Goal: Task Accomplishment & Management: Manage account settings

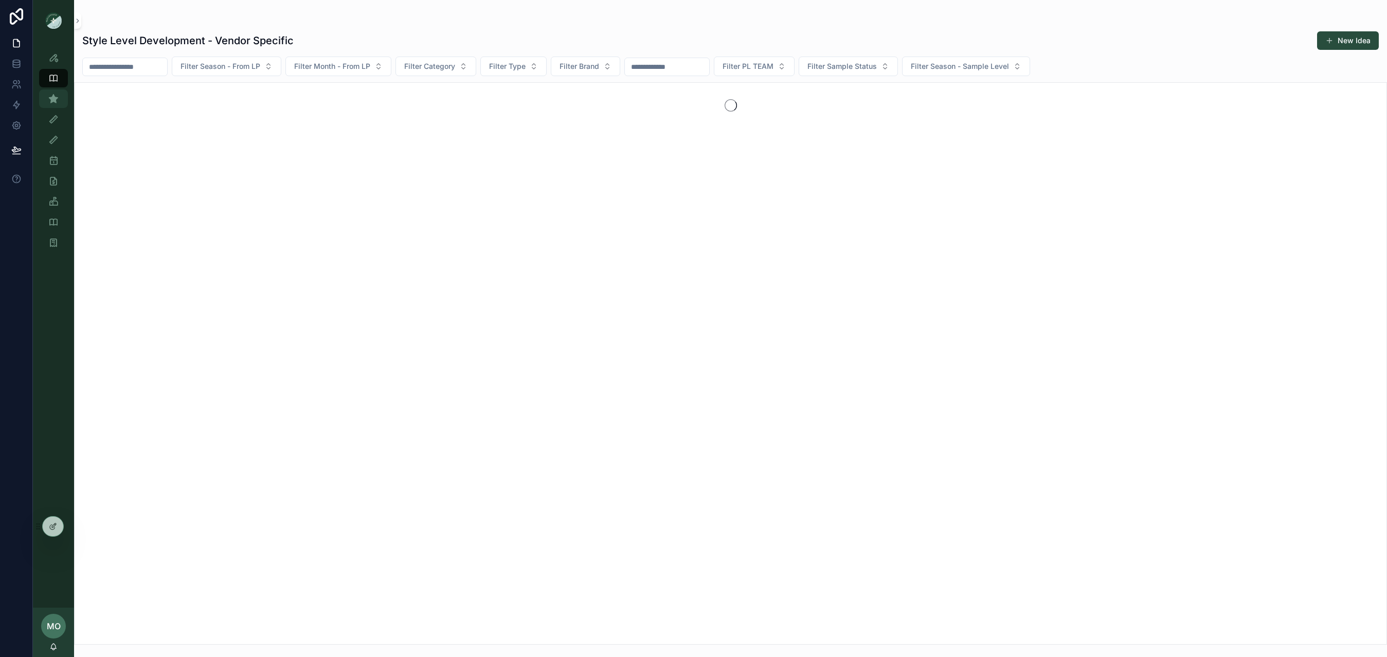
click at [52, 101] on icon "scrollable content" at bounding box center [53, 99] width 10 height 10
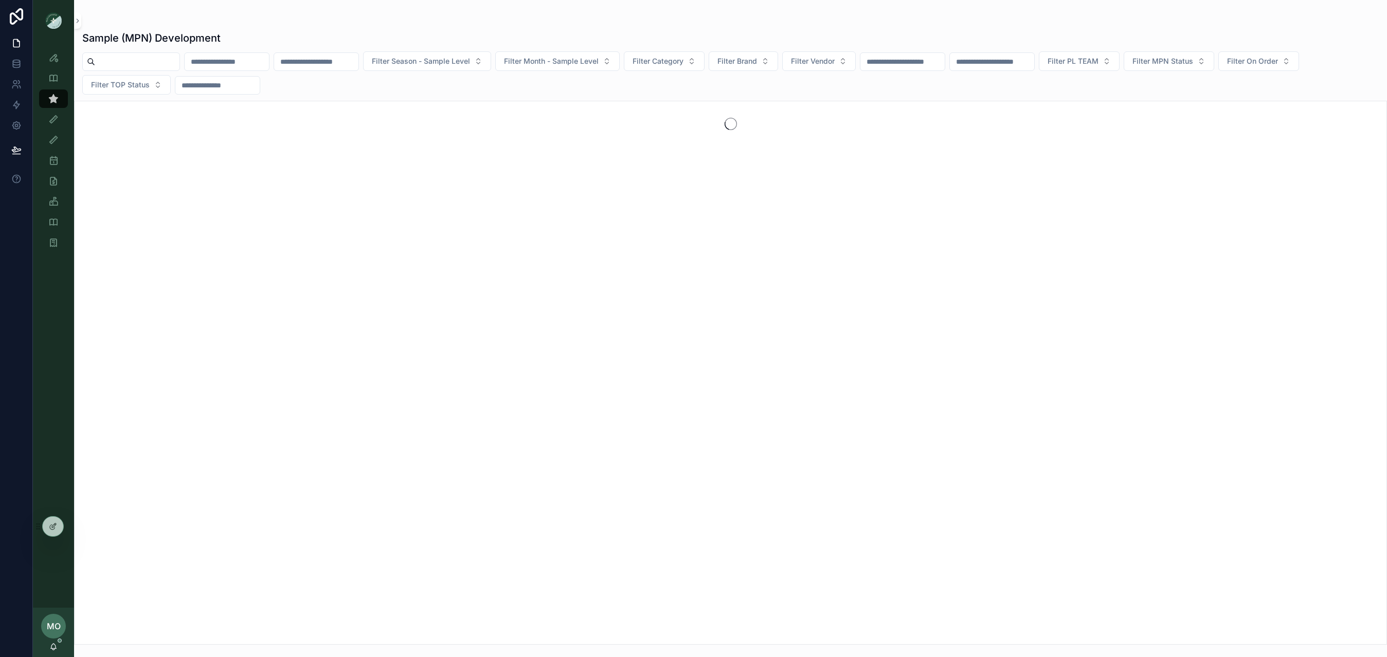
click at [127, 66] on input "scrollable content" at bounding box center [137, 62] width 84 height 14
paste input "*******"
type input "******"
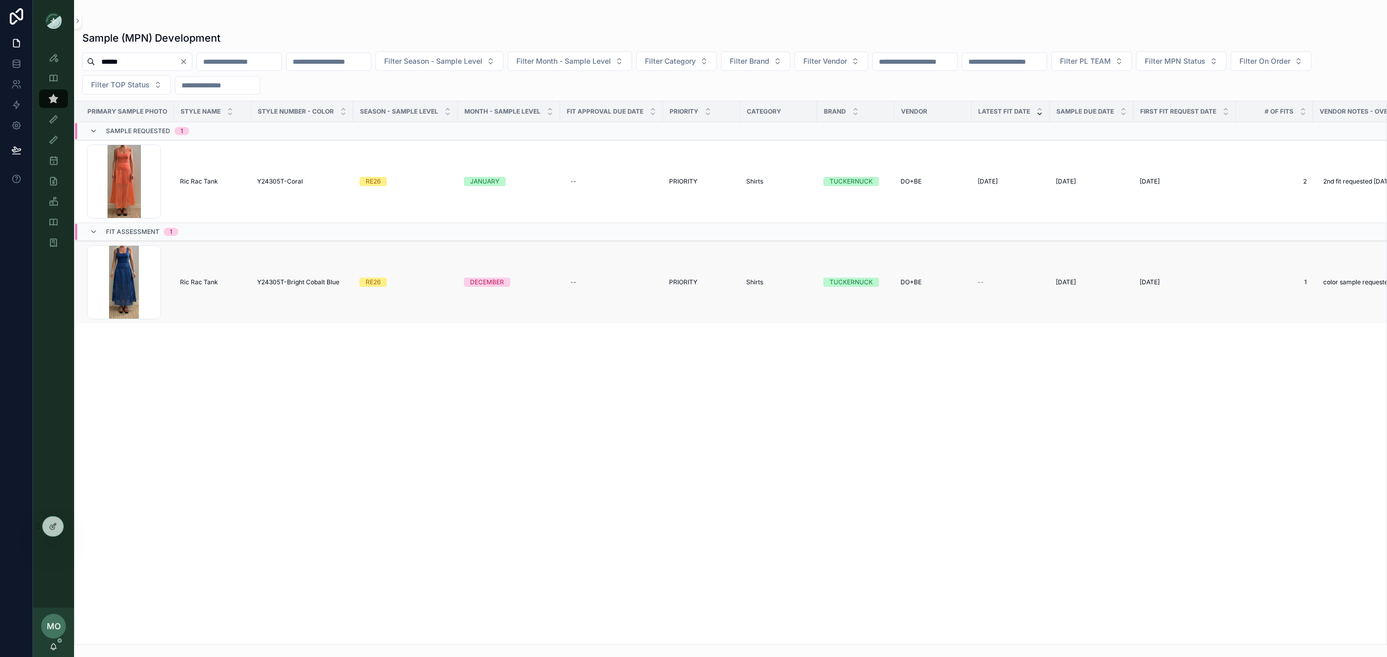
click at [298, 286] on span "Y24305T-Bright Cobalt Blue" at bounding box center [298, 282] width 82 height 8
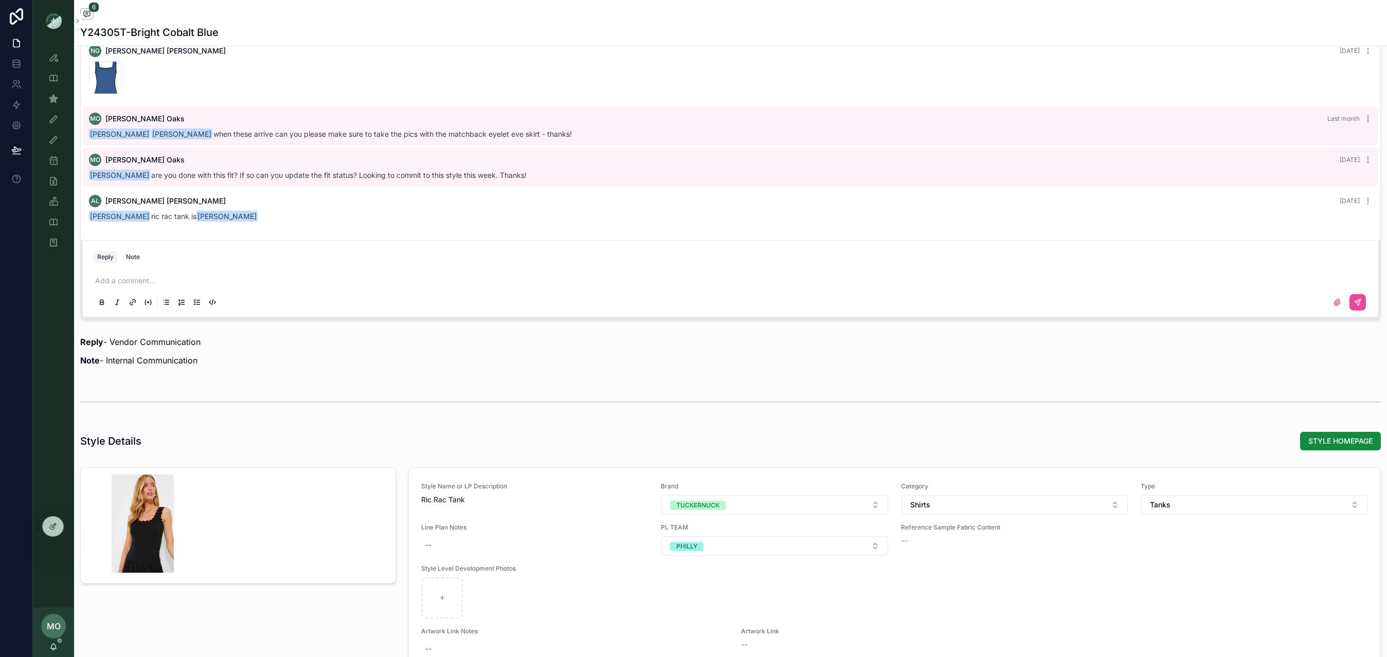
scroll to position [1009, 0]
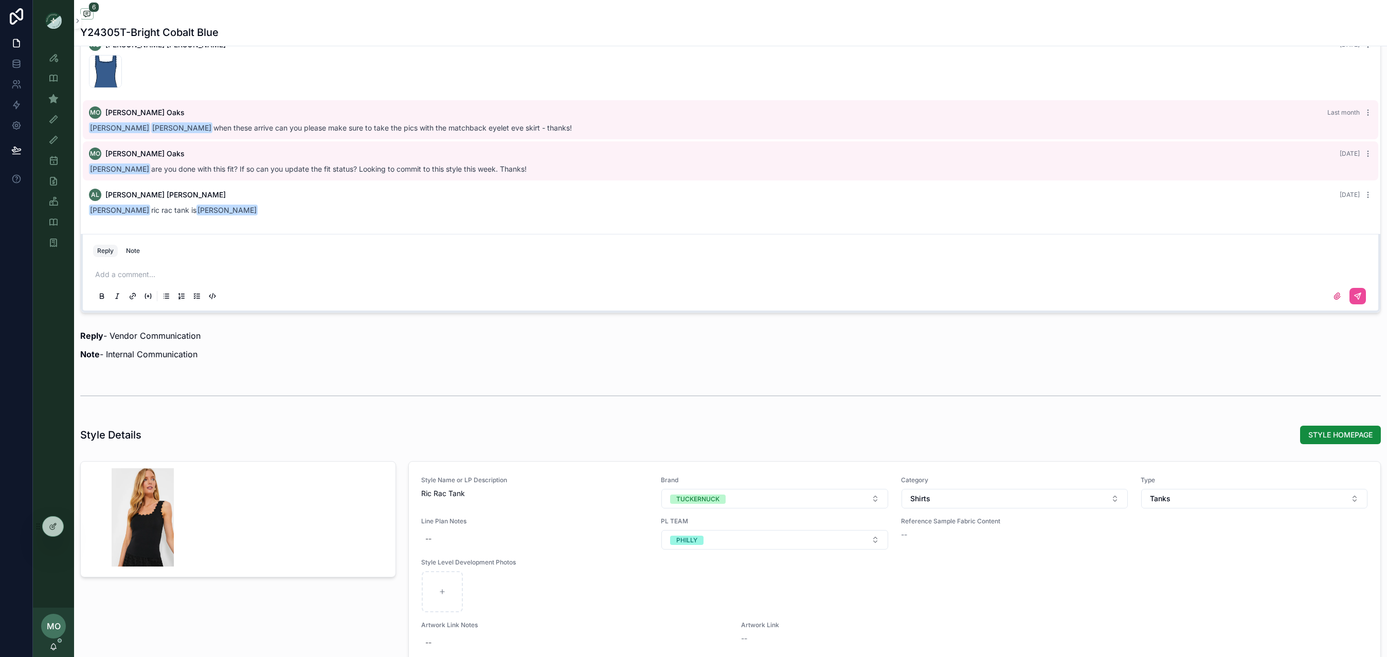
click at [169, 277] on p "scrollable content" at bounding box center [732, 274] width 1275 height 10
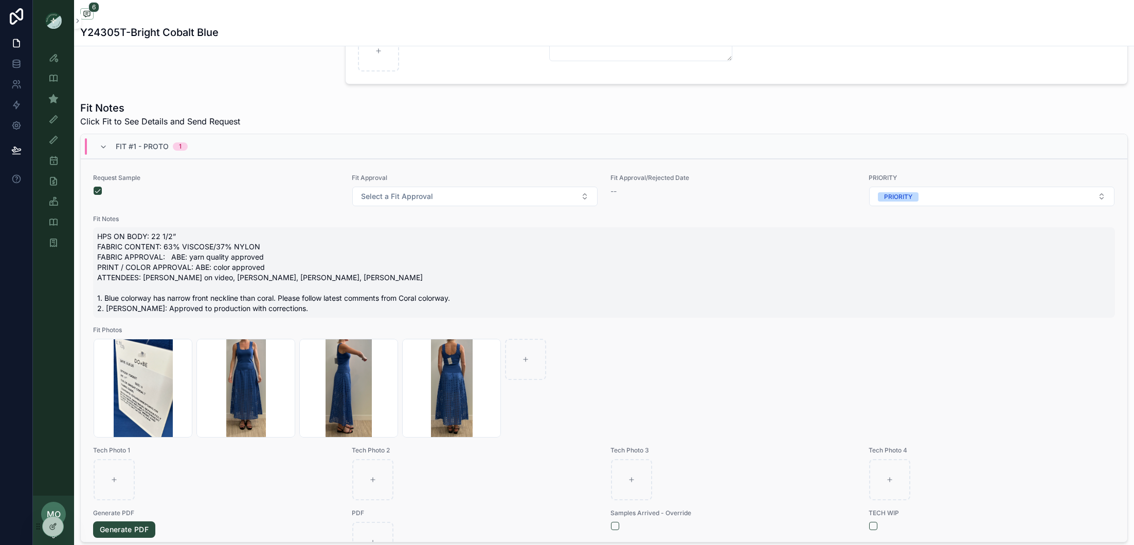
scroll to position [316, 0]
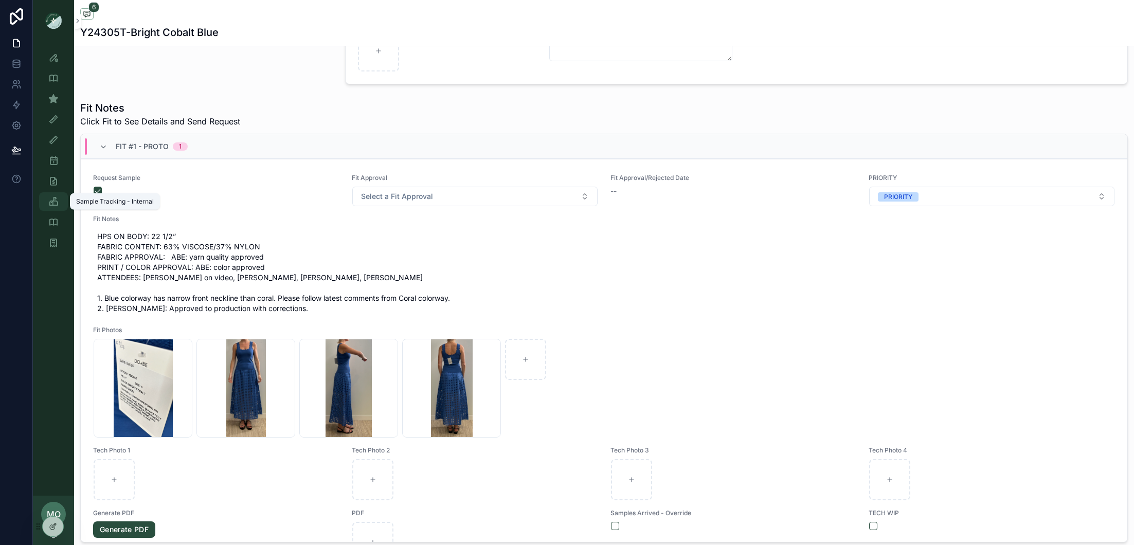
click at [51, 201] on icon "scrollable content" at bounding box center [53, 201] width 10 height 10
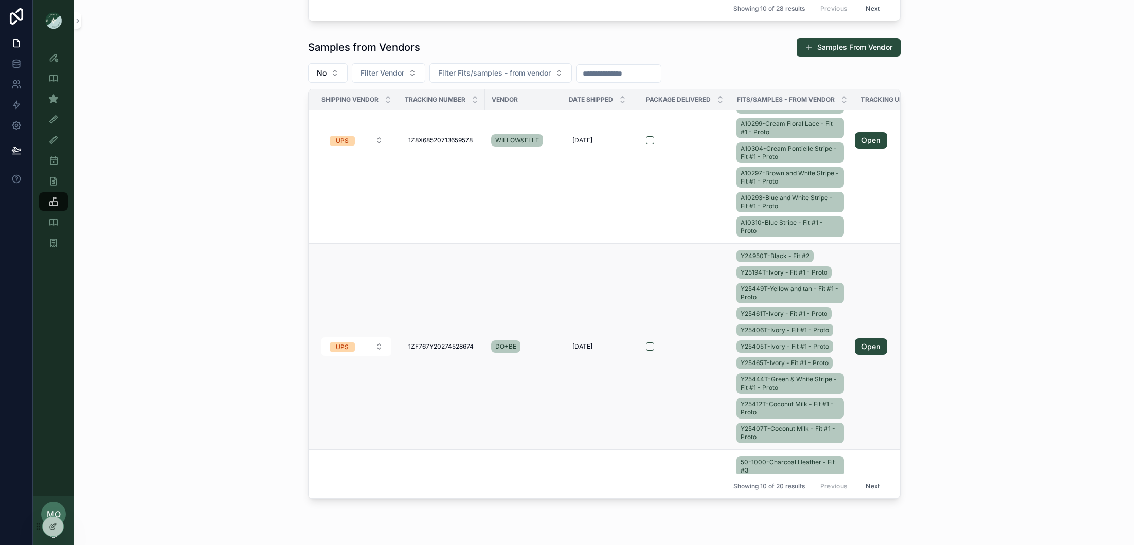
scroll to position [380, 0]
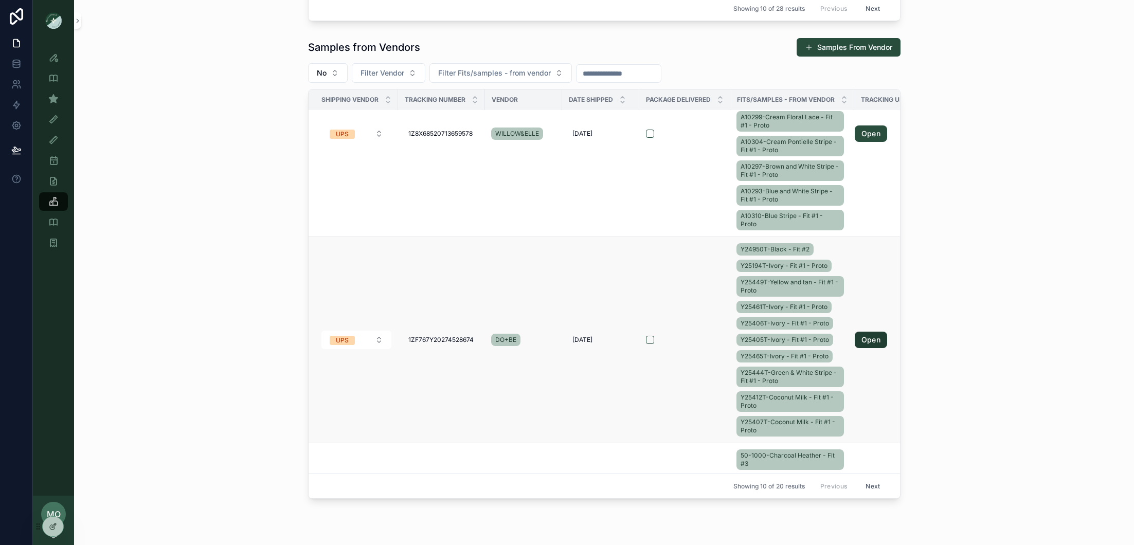
click at [864, 332] on link "Open" at bounding box center [871, 340] width 32 height 16
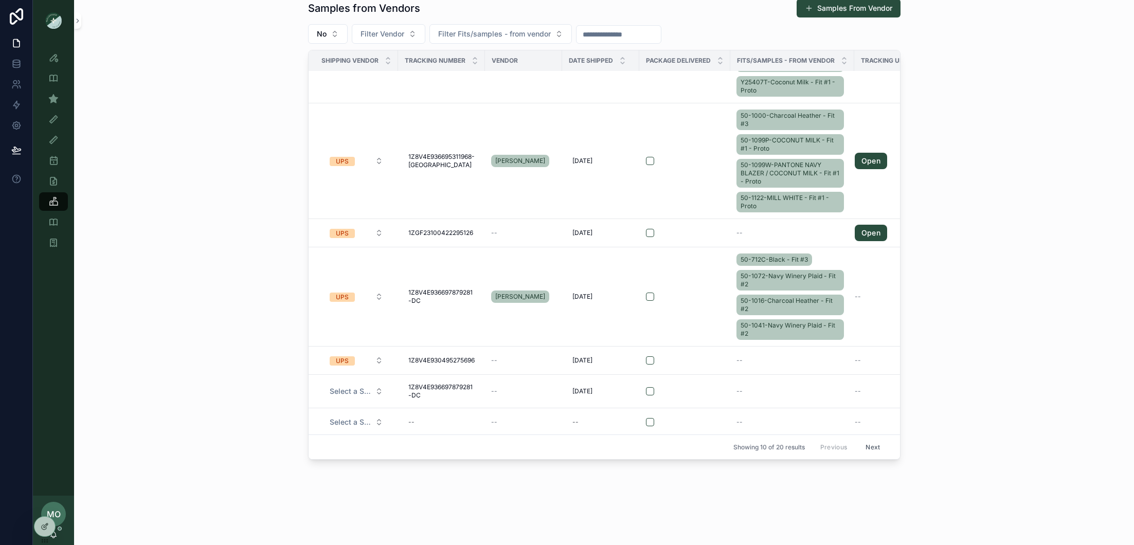
scroll to position [688, 0]
click at [496, 415] on td "--" at bounding box center [523, 421] width 77 height 28
click at [459, 413] on div "--" at bounding box center [441, 420] width 75 height 16
click at [707, 417] on div "scrollable content" at bounding box center [685, 421] width 78 height 8
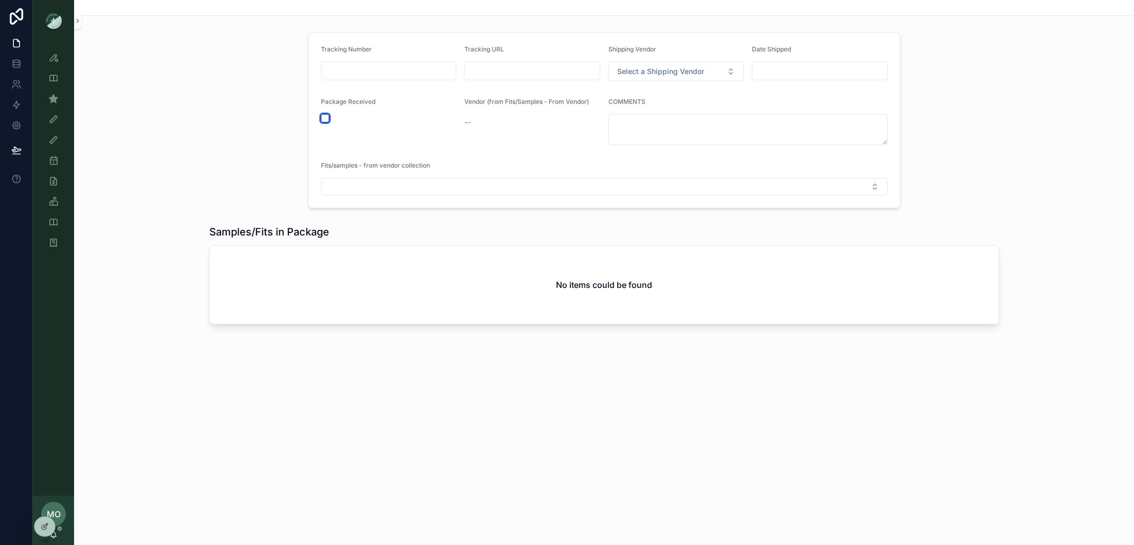
click at [326, 114] on button "scrollable content" at bounding box center [325, 118] width 8 height 8
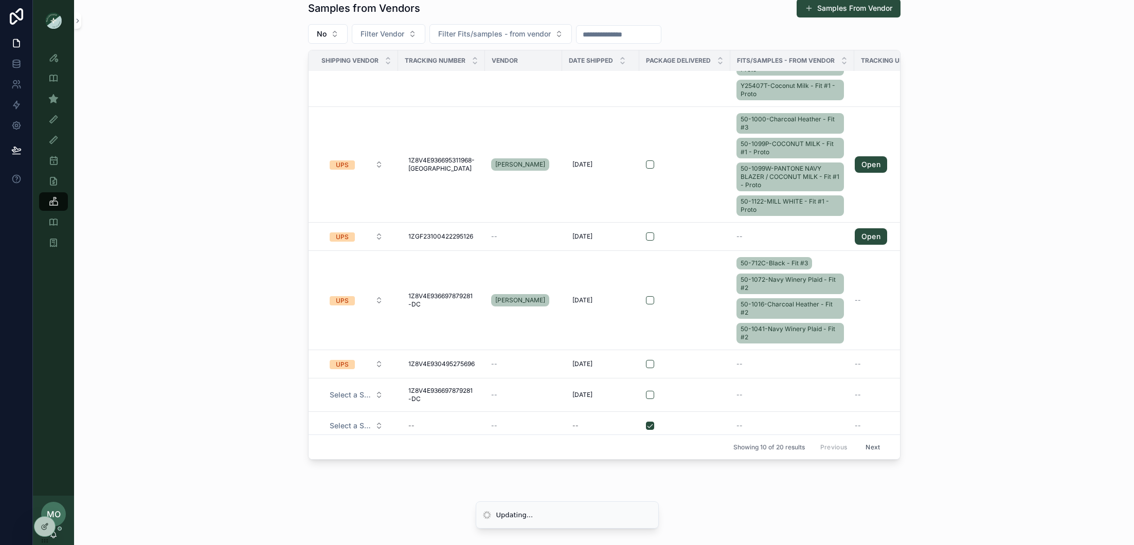
scroll to position [688, 0]
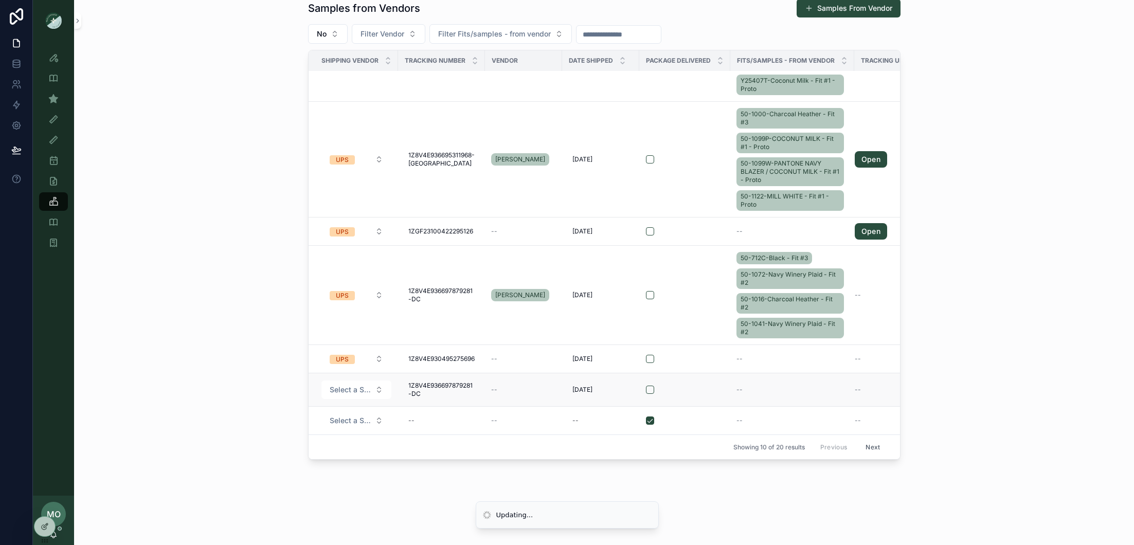
click at [872, 386] on div "--" at bounding box center [887, 390] width 64 height 8
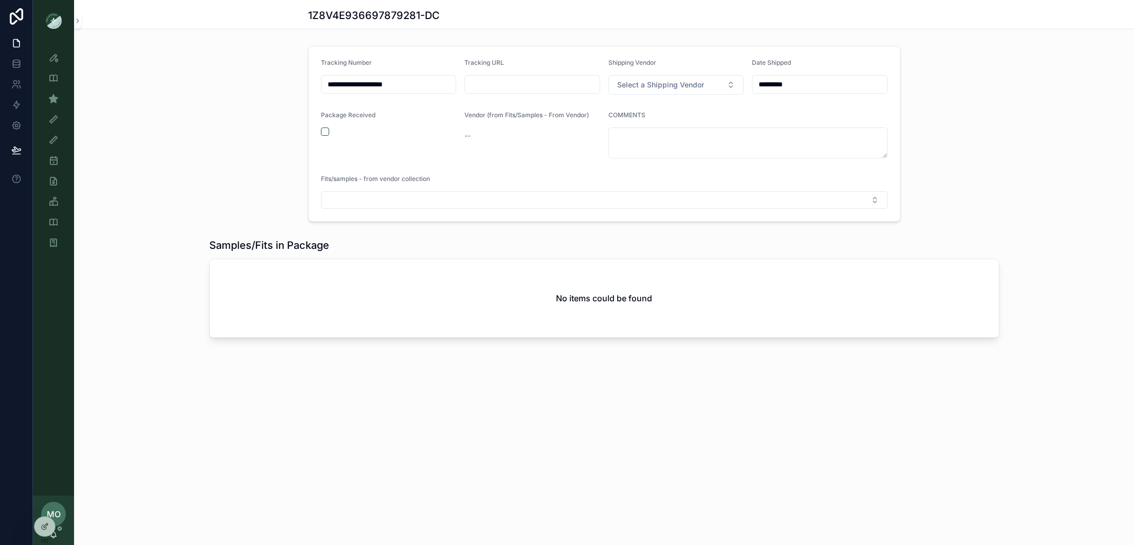
drag, startPoint x: 403, startPoint y: 84, endPoint x: 251, endPoint y: 84, distance: 152.2
click at [253, 84] on div "**********" at bounding box center [604, 134] width 1060 height 184
drag, startPoint x: 322, startPoint y: 128, endPoint x: 297, endPoint y: 141, distance: 28.7
click at [322, 128] on button "scrollable content" at bounding box center [325, 132] width 8 height 8
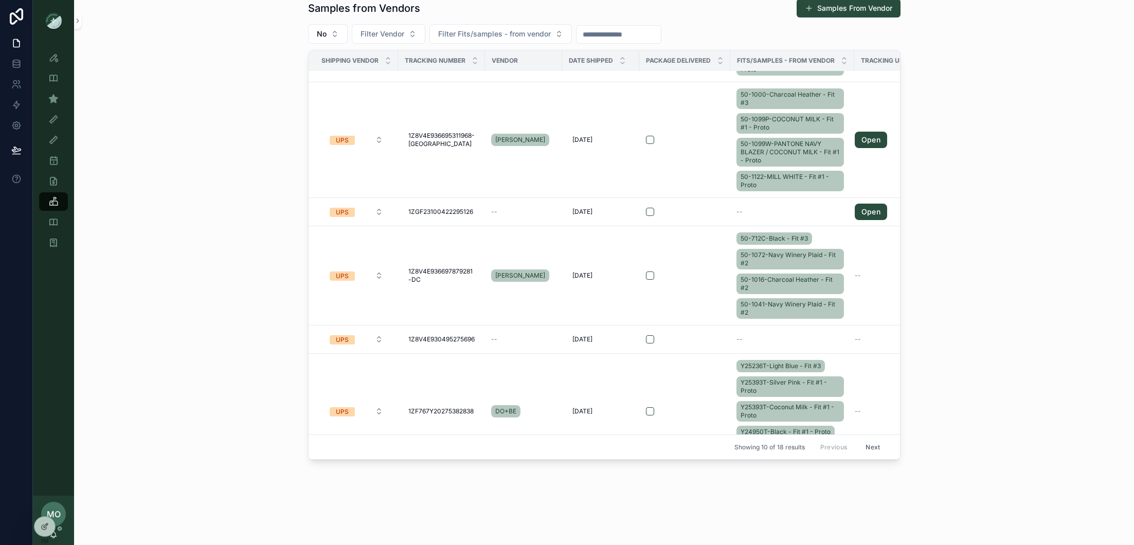
scroll to position [770, 0]
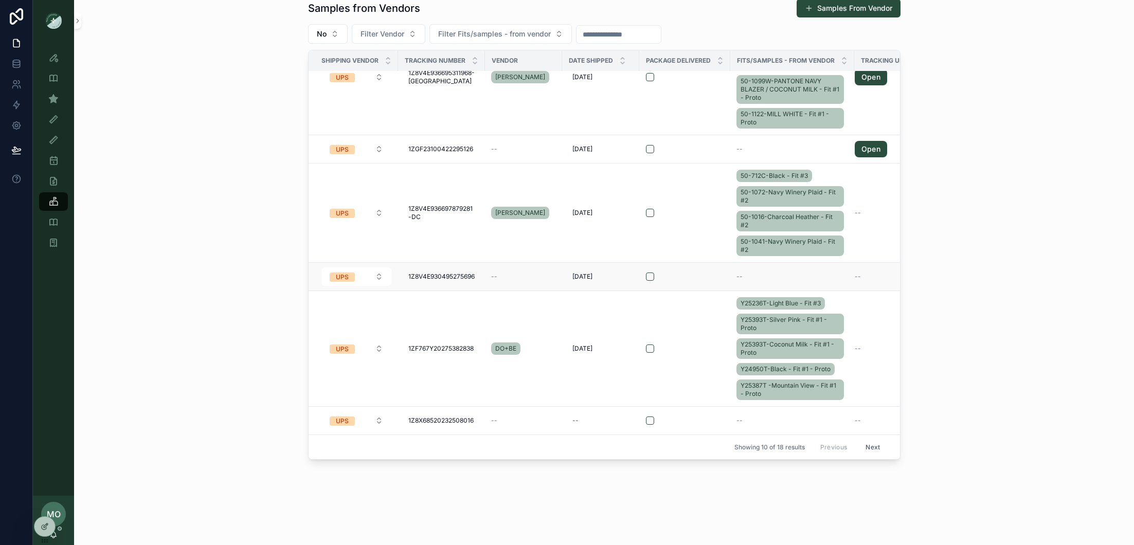
click at [870, 273] on div "--" at bounding box center [887, 277] width 64 height 8
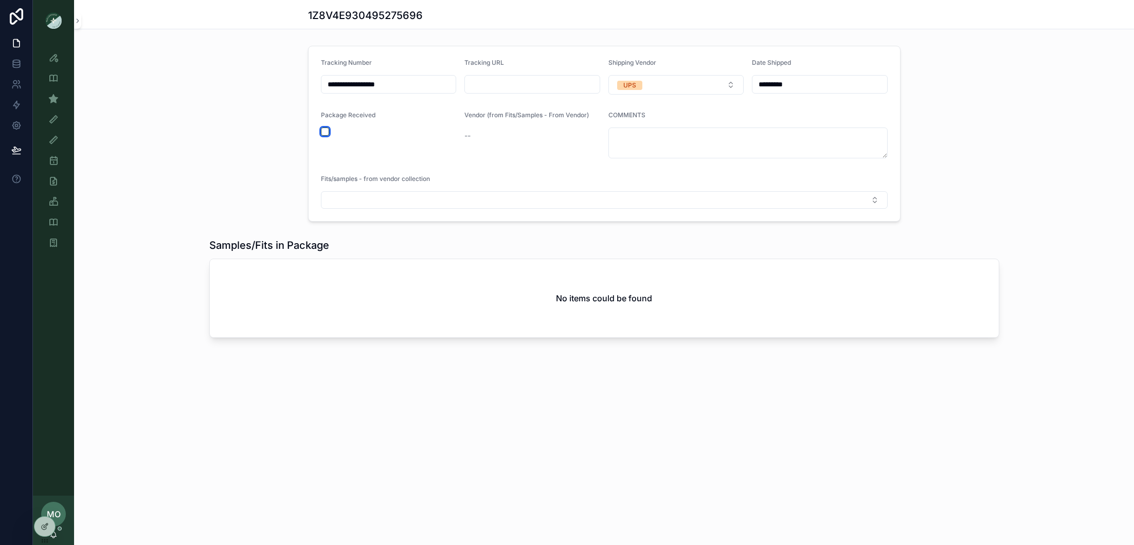
click at [323, 132] on button "scrollable content" at bounding box center [325, 132] width 8 height 8
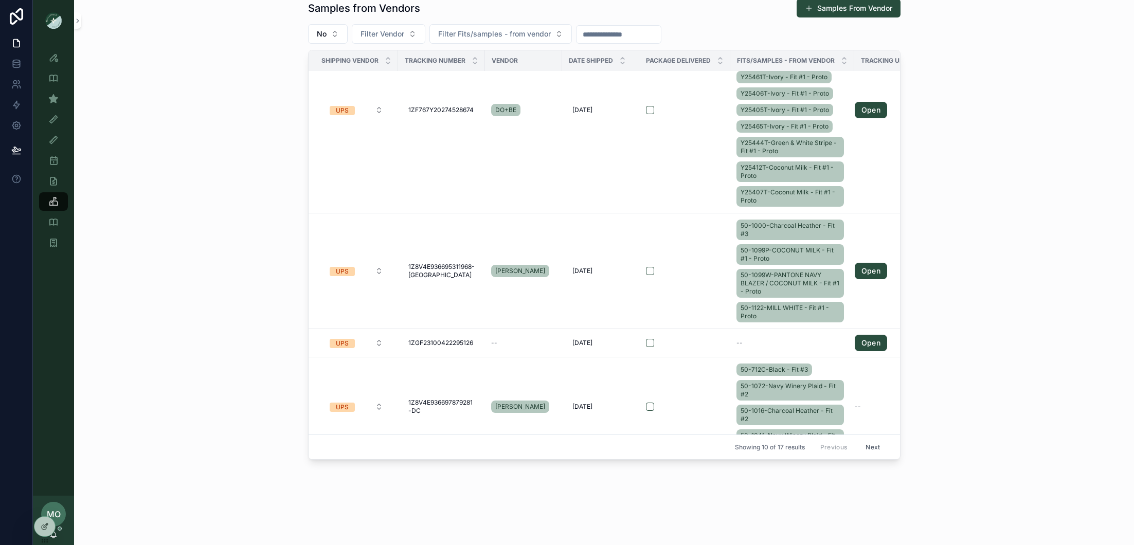
scroll to position [765, 0]
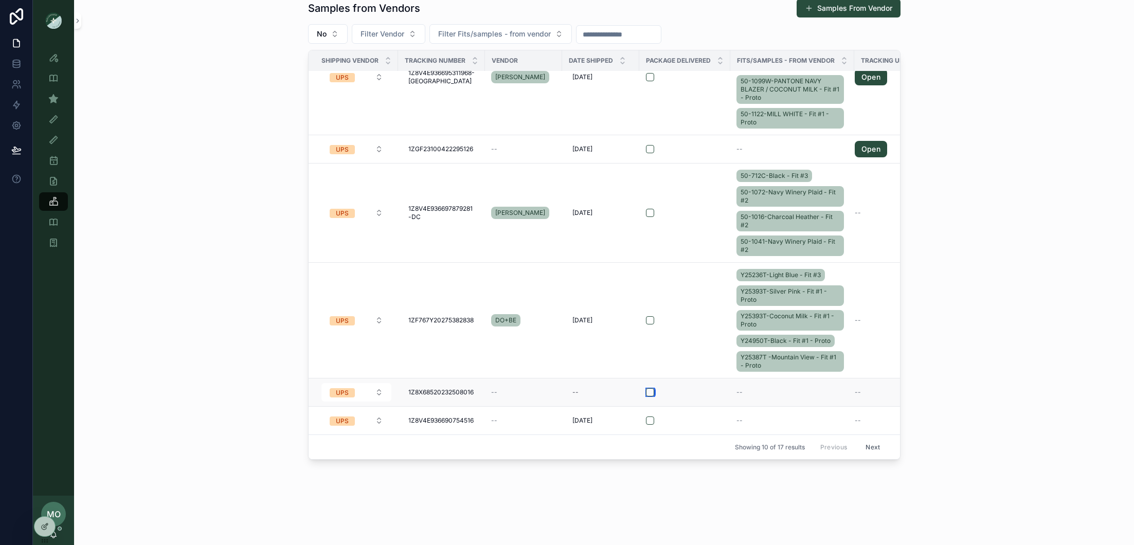
click at [646, 388] on button "scrollable content" at bounding box center [650, 392] width 8 height 8
click at [646, 417] on button "scrollable content" at bounding box center [650, 421] width 8 height 8
click at [646, 388] on button "scrollable content" at bounding box center [650, 392] width 8 height 8
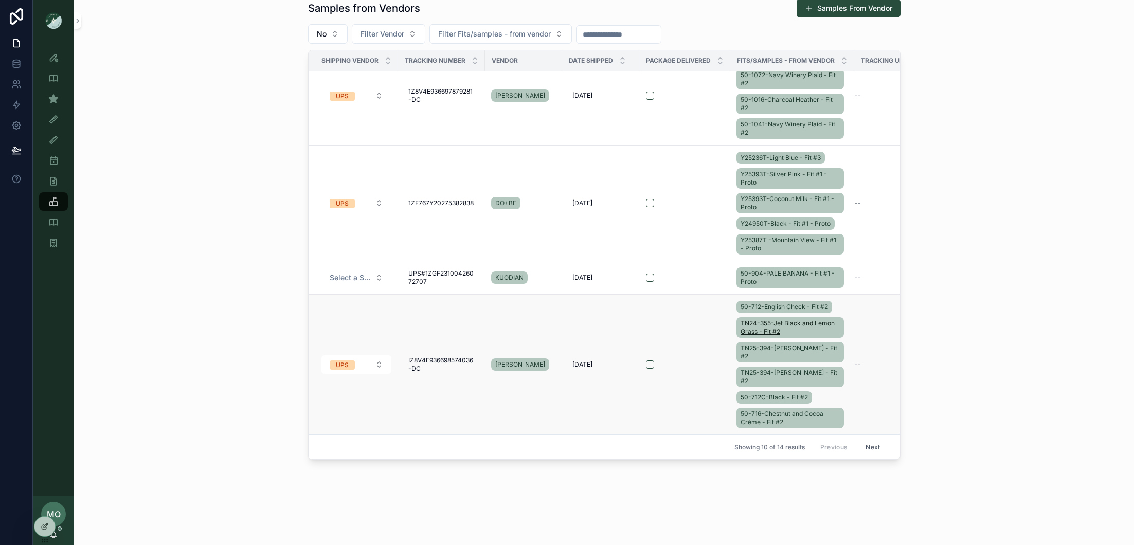
scroll to position [750, 0]
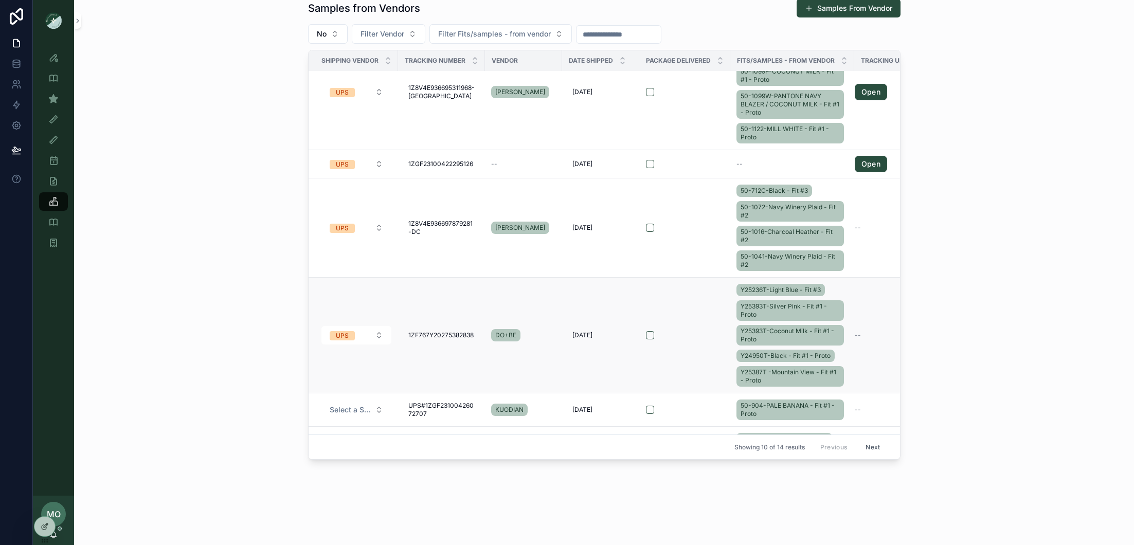
click at [839, 282] on div "Y25236T-Light Blue - Fit #3 Y25393T-Silver Pink - Fit #1 - Proto Y25393T-Coconu…" at bounding box center [792, 335] width 112 height 107
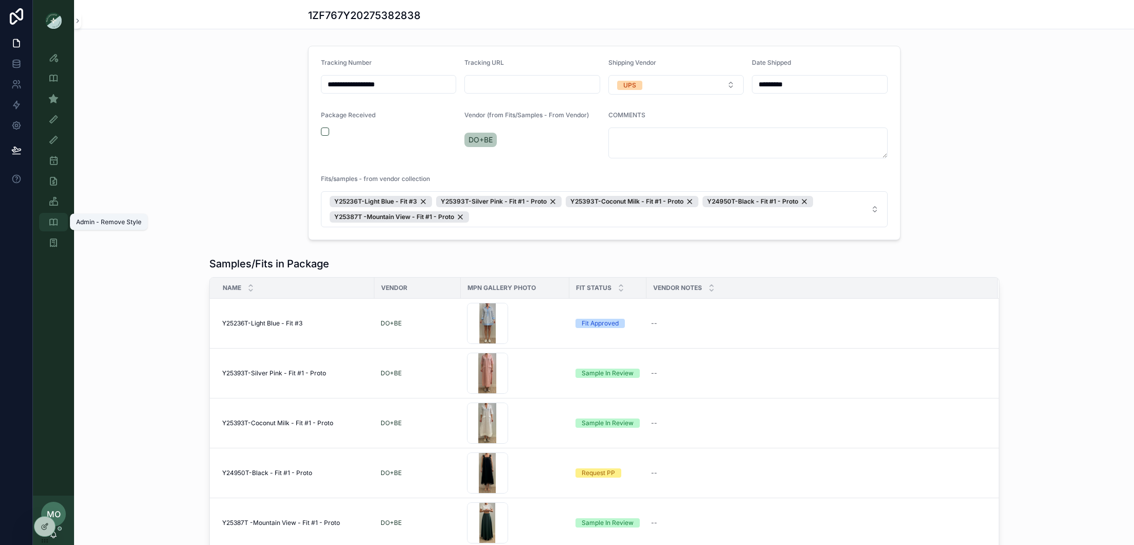
click at [58, 219] on icon "scrollable content" at bounding box center [53, 222] width 10 height 10
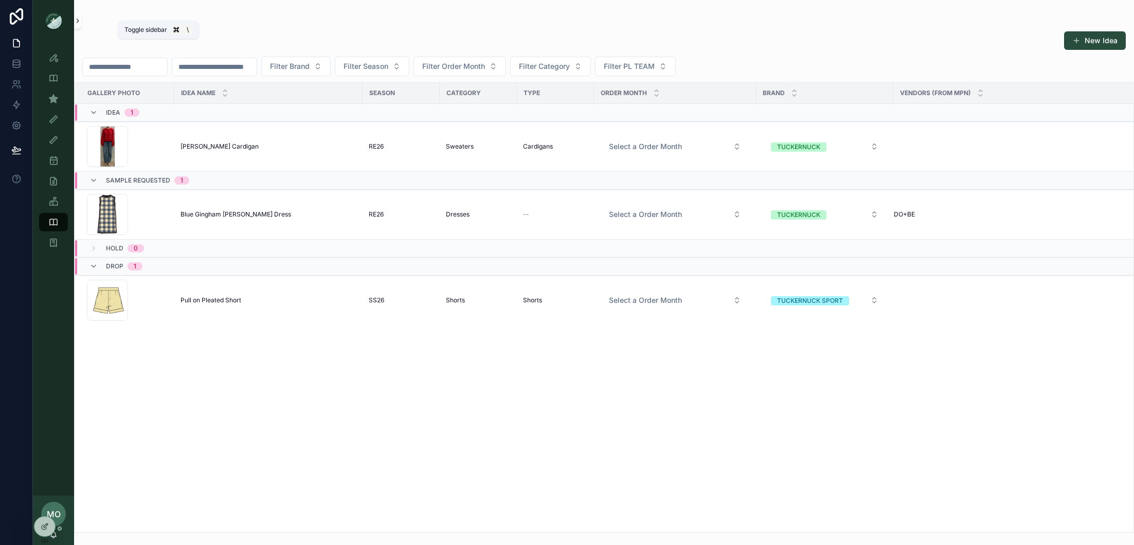
click at [81, 21] on icon "scrollable content" at bounding box center [77, 21] width 7 height 8
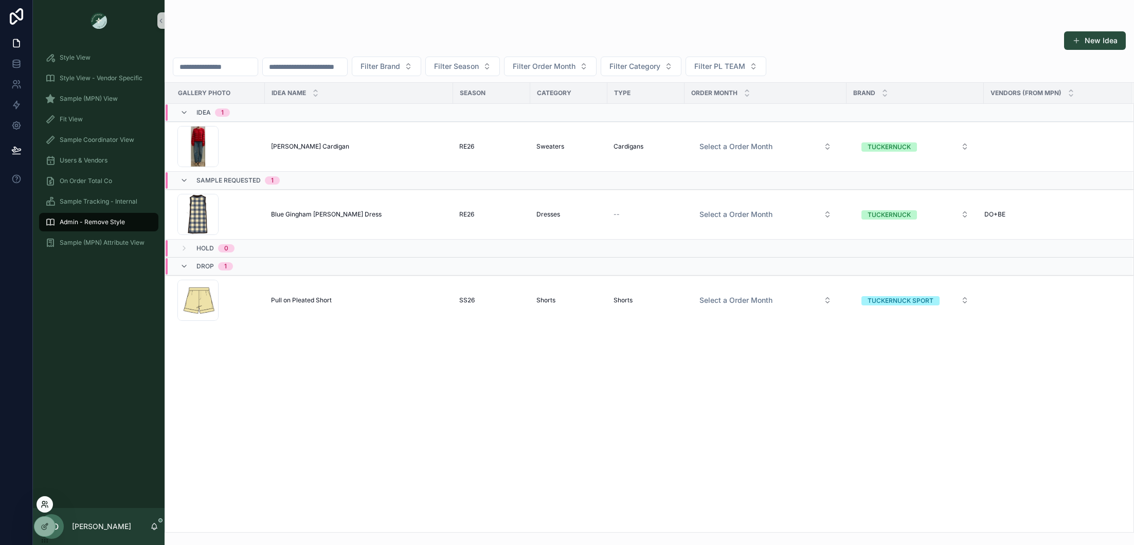
click at [44, 505] on icon at bounding box center [45, 504] width 8 height 8
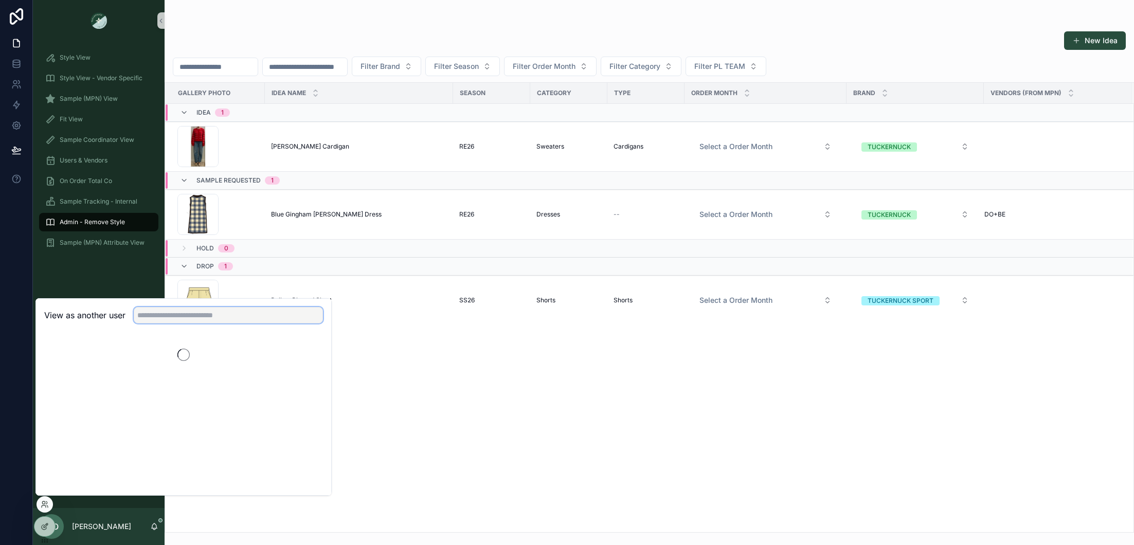
click at [183, 317] on input "text" at bounding box center [228, 315] width 189 height 16
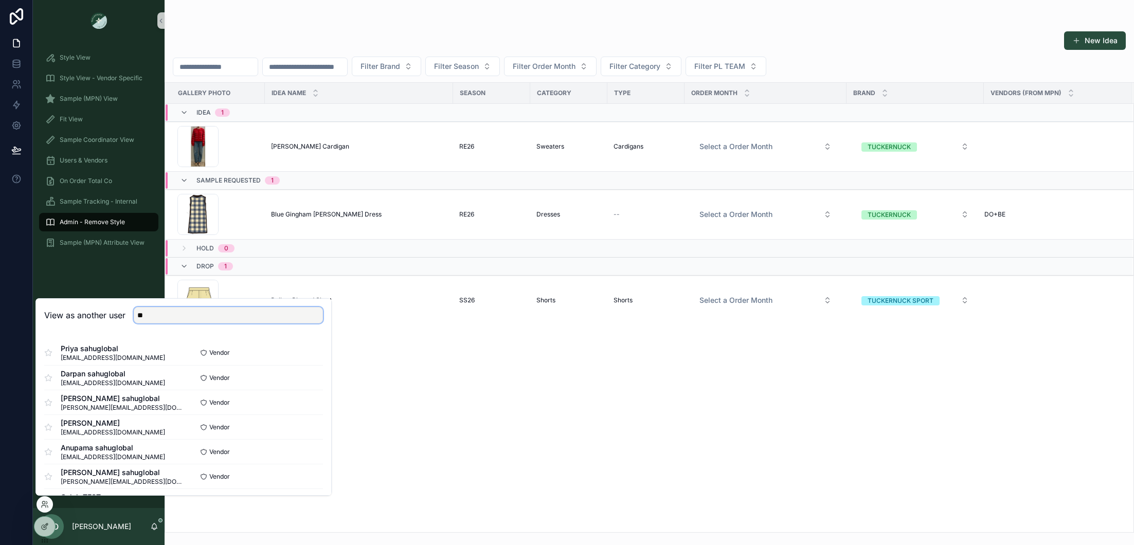
type input "*"
type input "**"
click at [307, 351] on button "Select" at bounding box center [309, 353] width 27 height 15
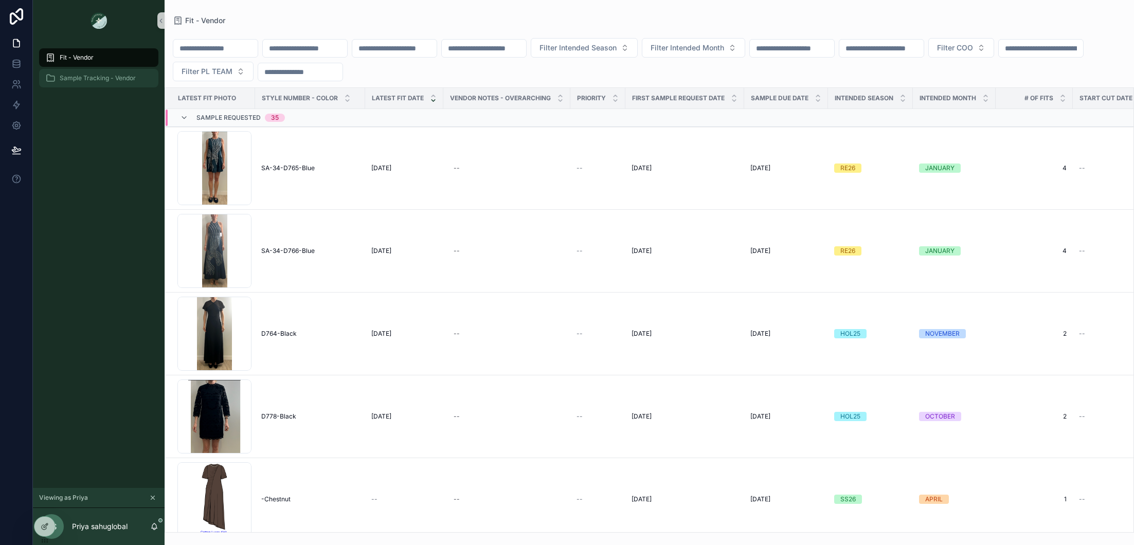
click at [110, 82] on span "Sample Tracking - Vendor" at bounding box center [98, 78] width 76 height 8
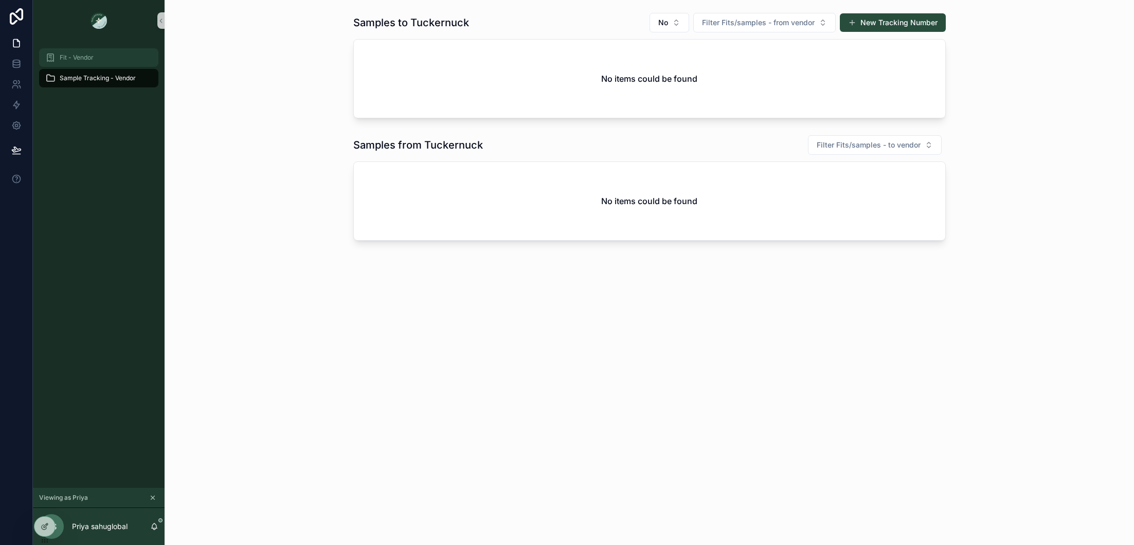
click at [91, 57] on span "Fit - Vendor" at bounding box center [77, 57] width 34 height 8
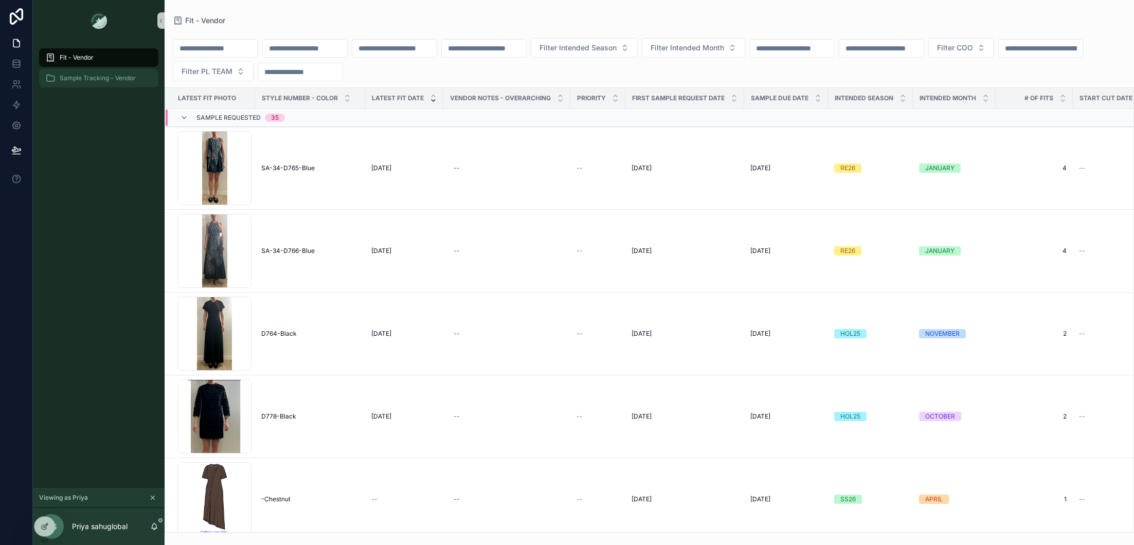
click at [89, 79] on span "Sample Tracking - Vendor" at bounding box center [98, 78] width 76 height 8
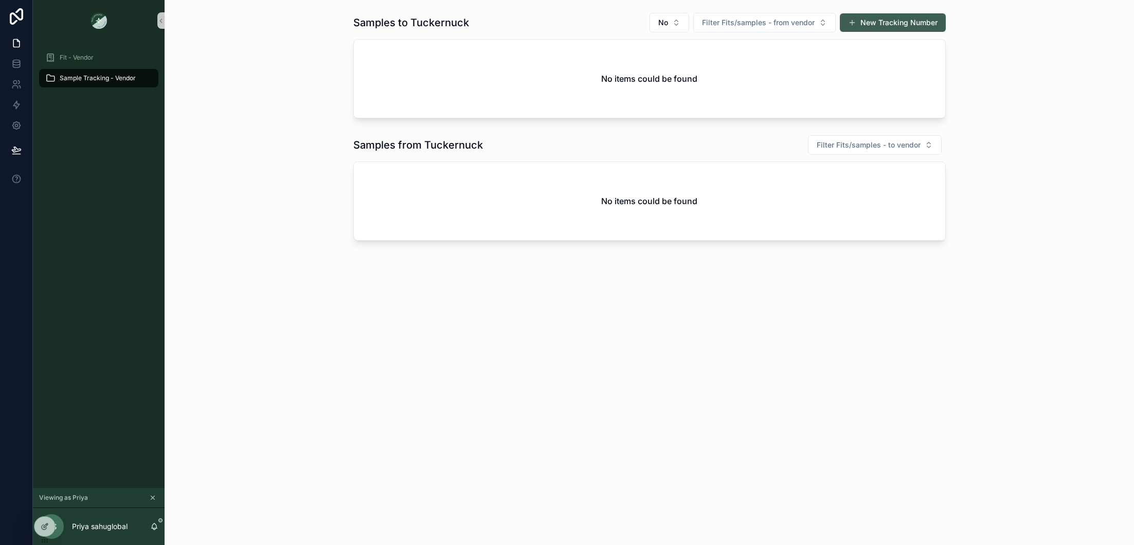
click at [923, 24] on button "New Tracking Number" at bounding box center [893, 22] width 106 height 19
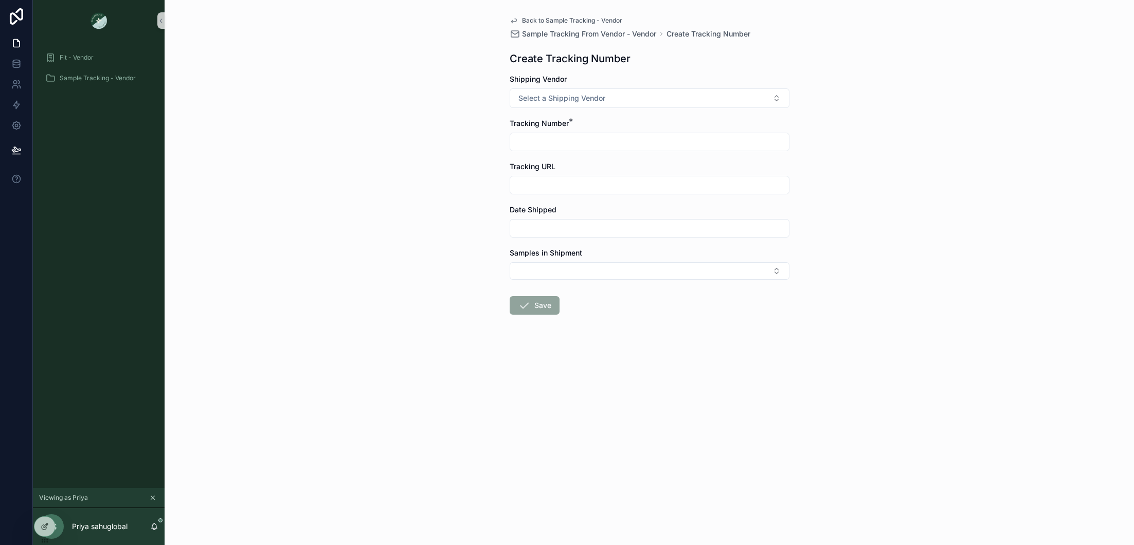
click at [544, 152] on form "Shipping Vendor Select a Shipping Vendor Tracking Number * Tracking URL Date Sh…" at bounding box center [650, 227] width 280 height 307
click at [555, 93] on span "Select a Shipping Vendor" at bounding box center [561, 98] width 87 height 10
click at [385, 120] on div "Back to Sample Tracking - Vendor Sample Tracking From Vendor - Vendor Create Tr…" at bounding box center [649, 272] width 969 height 545
click at [80, 53] on span "Fit - Vendor" at bounding box center [77, 57] width 34 height 8
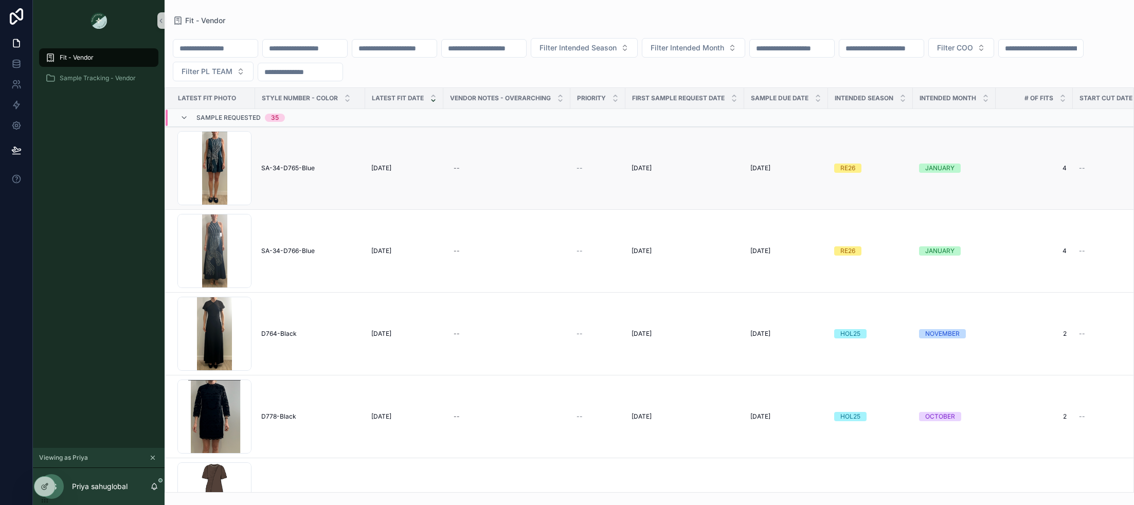
click at [302, 186] on td "SA-34-D765-Blue SA-34-D765-Blue" at bounding box center [310, 168] width 110 height 83
click at [292, 166] on span "SA-34-D765-Blue" at bounding box center [287, 168] width 53 height 8
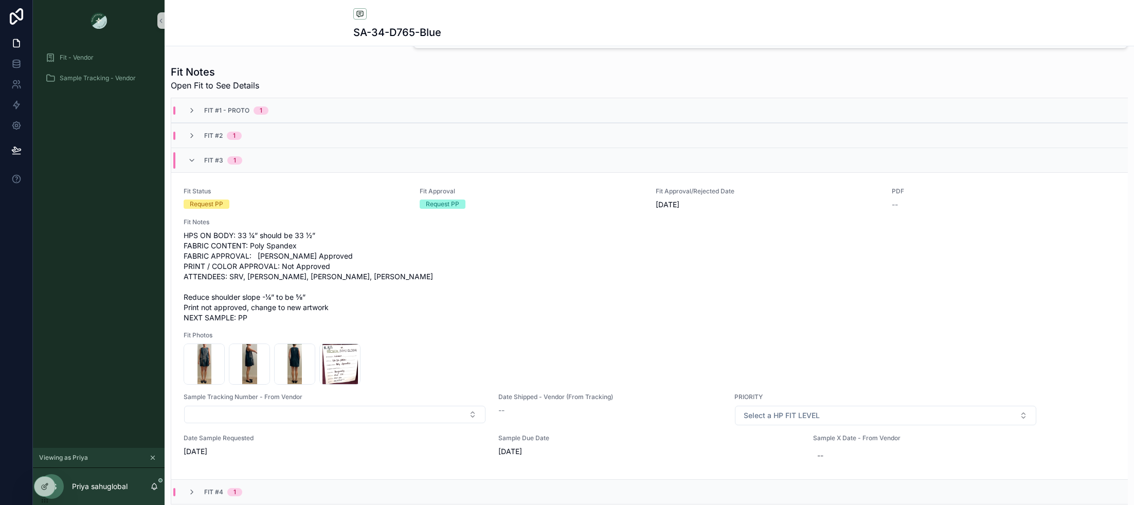
scroll to position [382, 0]
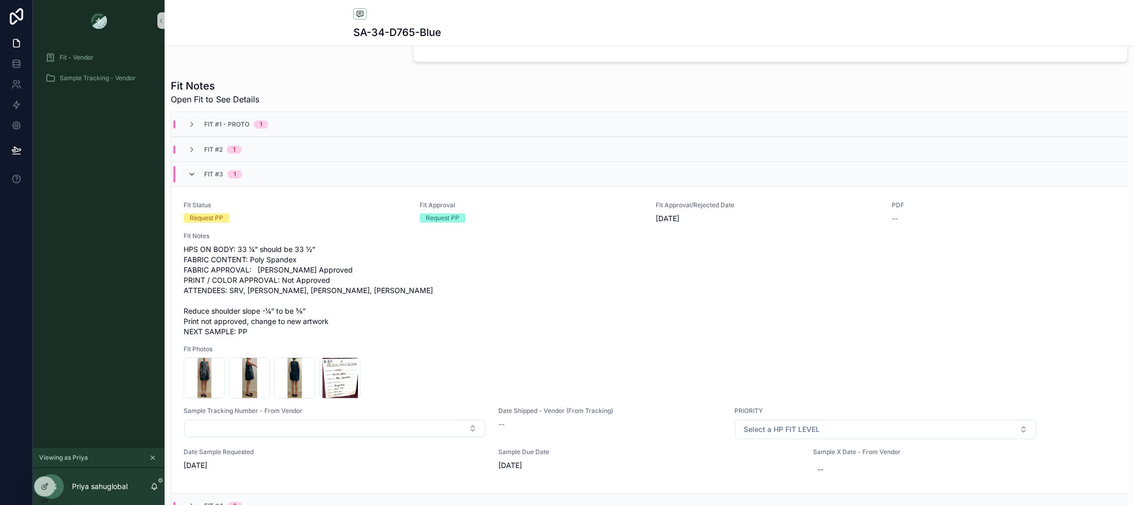
click at [191, 176] on icon "scrollable content" at bounding box center [192, 174] width 8 height 8
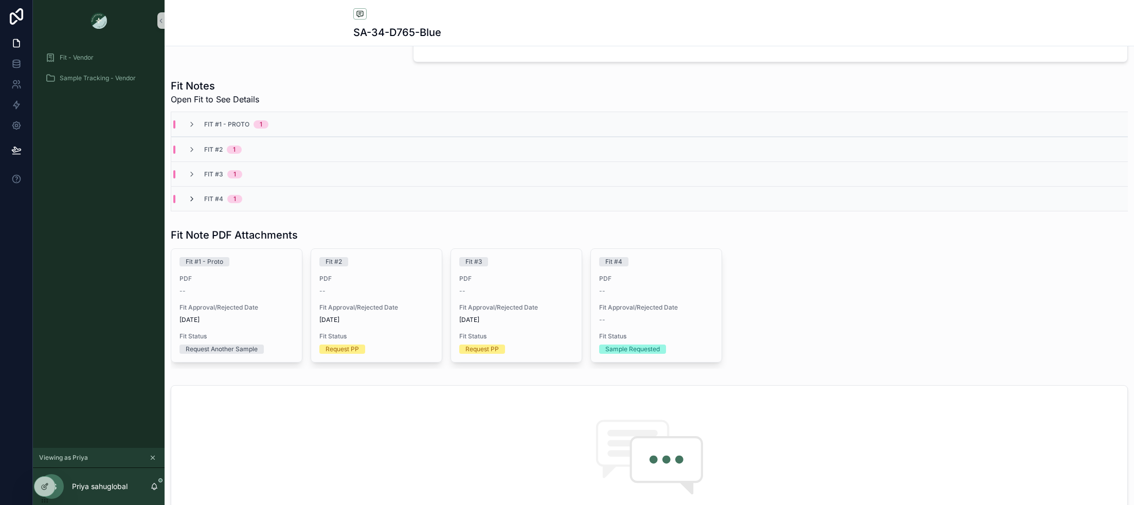
click at [192, 201] on icon "scrollable content" at bounding box center [192, 199] width 8 height 8
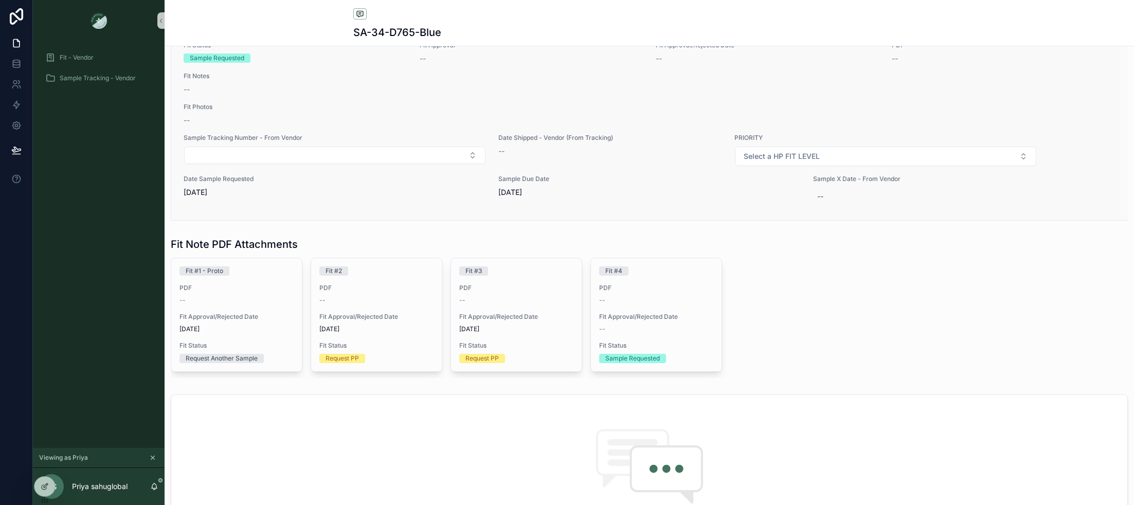
scroll to position [568, 0]
click at [817, 193] on div "--" at bounding box center [820, 195] width 6 height 10
click at [656, 26] on div "SA-34-D765-Blue" at bounding box center [649, 32] width 592 height 14
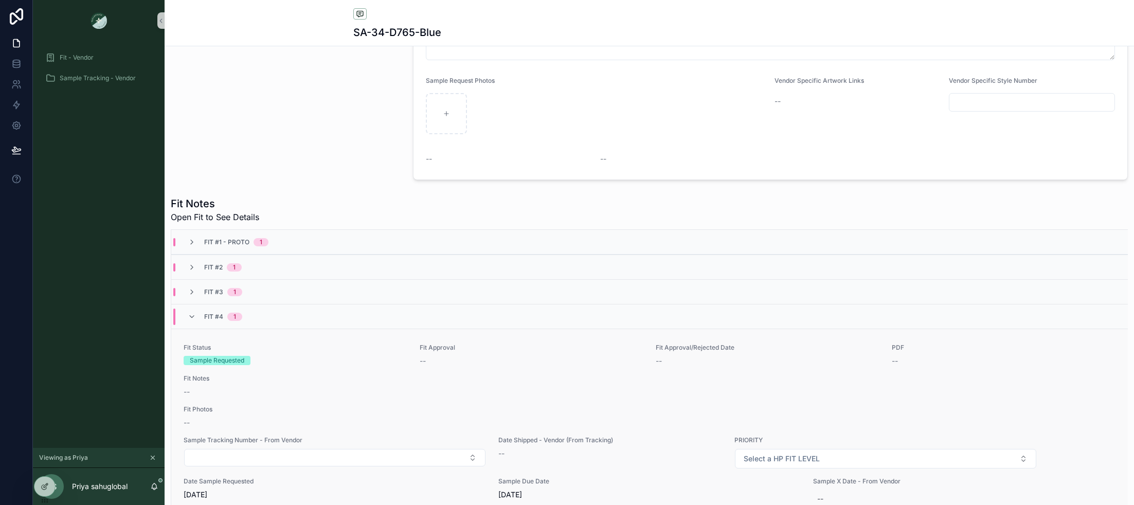
scroll to position [263, 0]
click at [194, 317] on icon "scrollable content" at bounding box center [192, 318] width 8 height 8
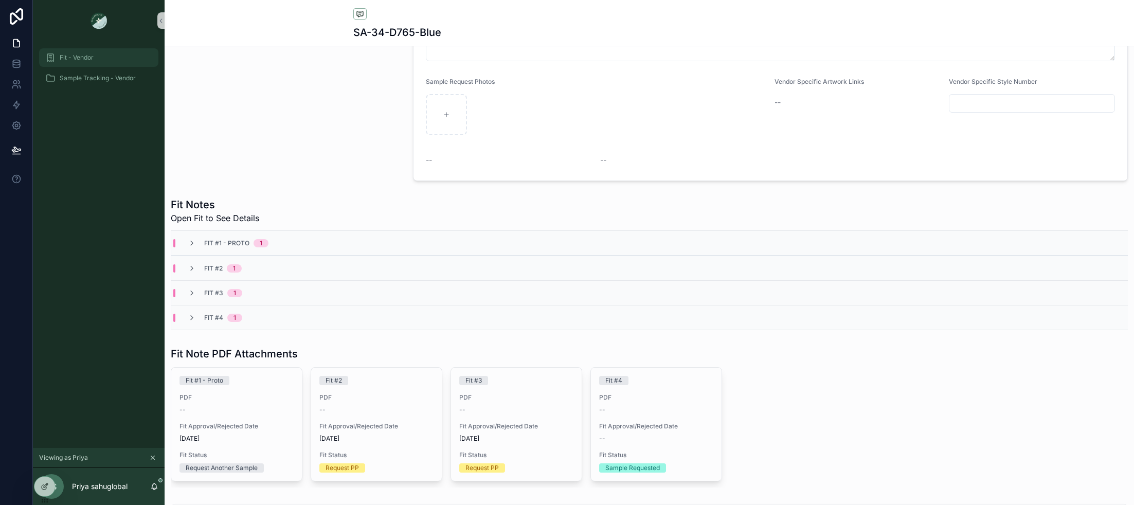
click at [66, 56] on span "Fit - Vendor" at bounding box center [77, 57] width 34 height 8
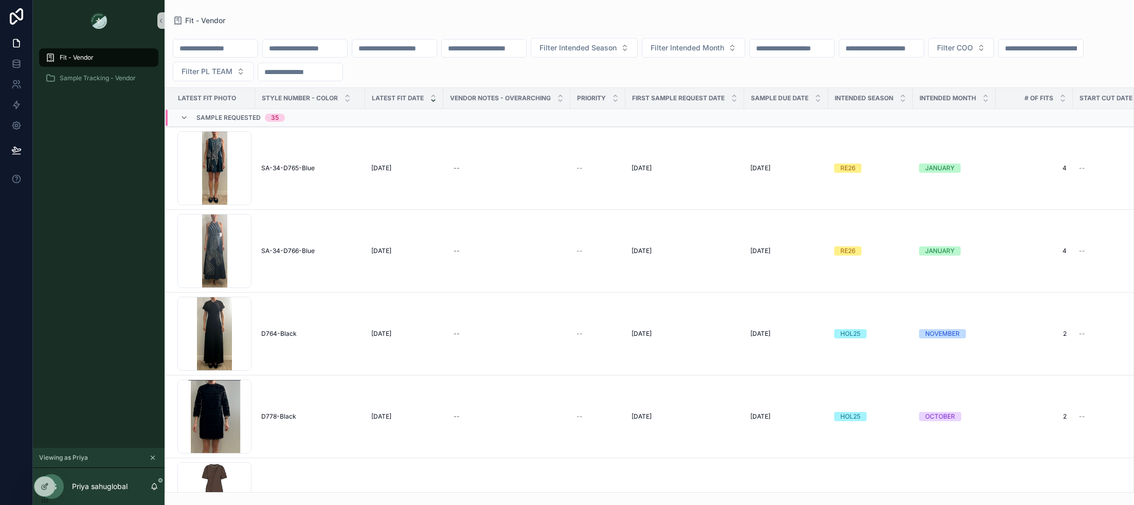
click at [229, 118] on span "Sample Requested" at bounding box center [228, 118] width 64 height 8
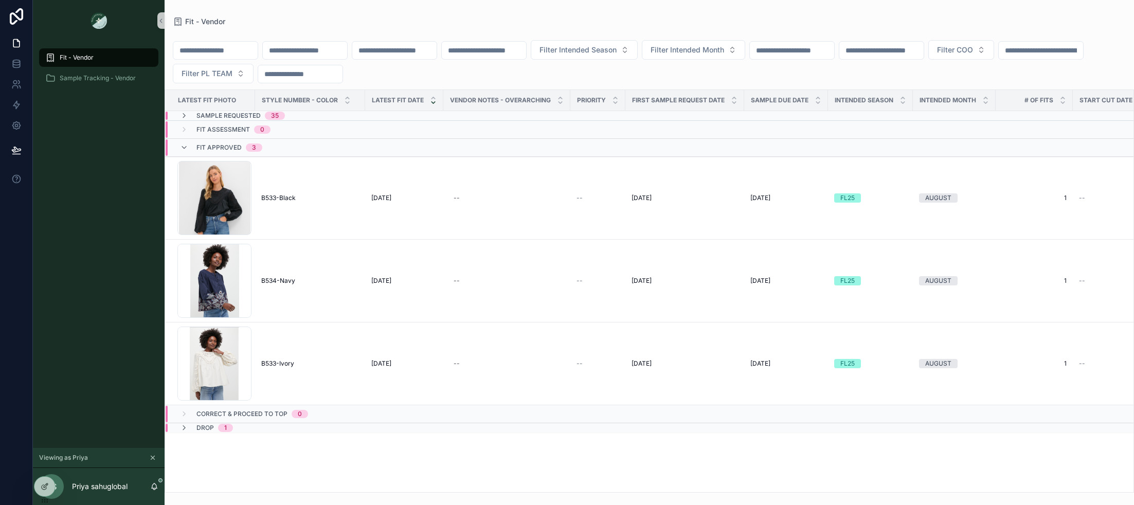
click at [214, 146] on span "Fit Approved" at bounding box center [218, 147] width 45 height 8
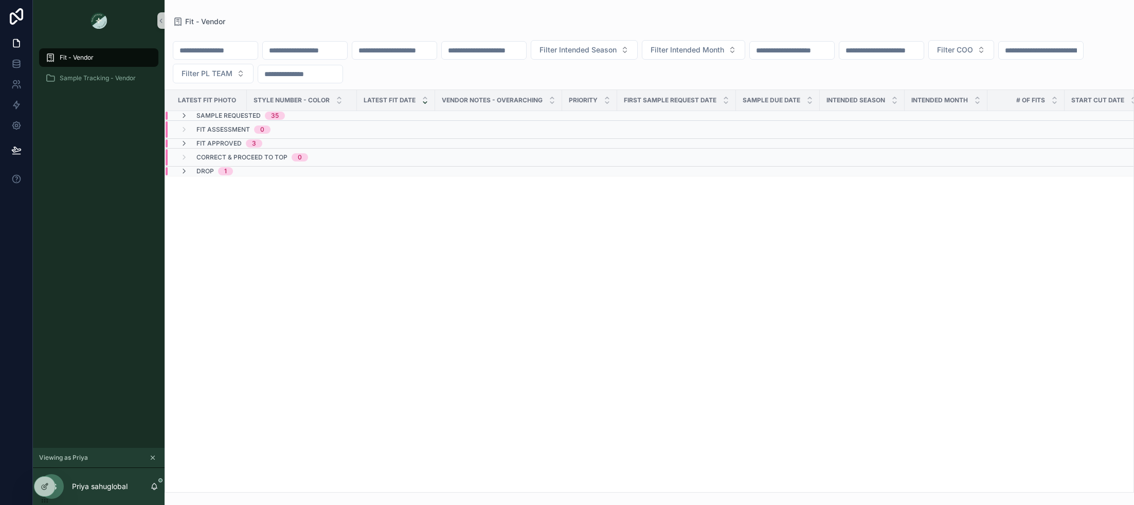
click at [199, 118] on span "Sample Requested" at bounding box center [228, 116] width 64 height 8
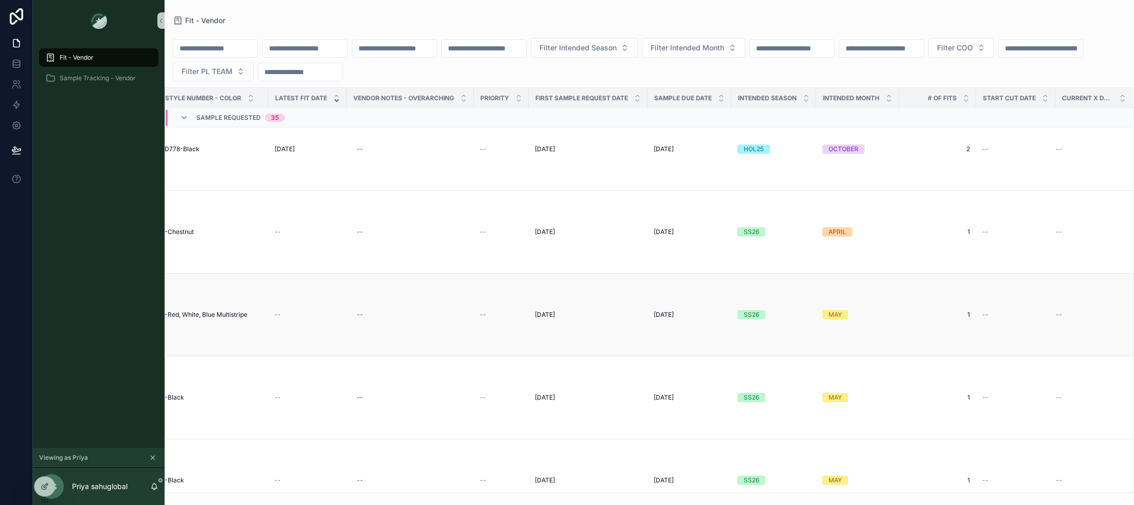
scroll to position [267, 0]
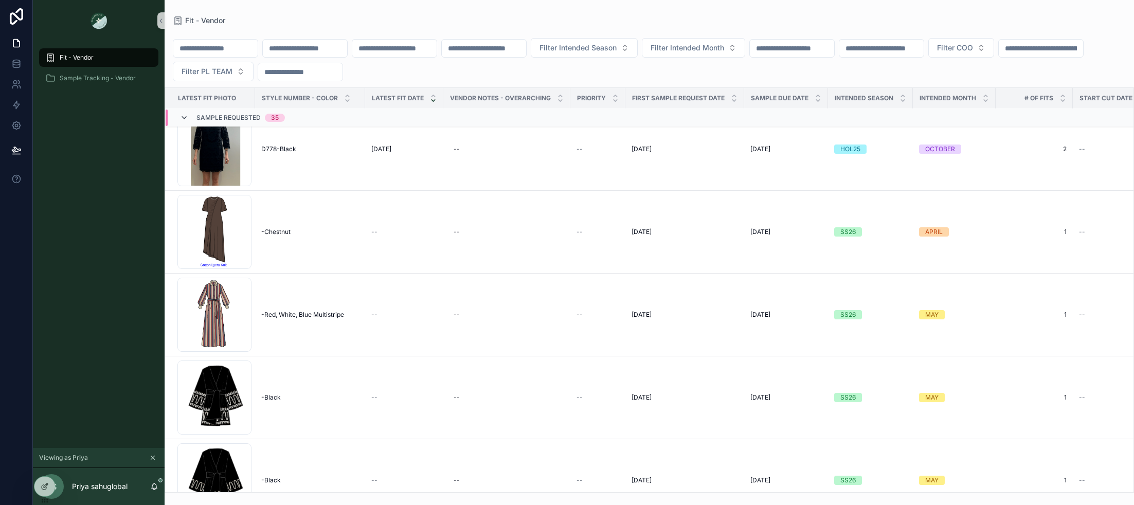
click at [181, 118] on icon "scrollable content" at bounding box center [184, 118] width 8 height 8
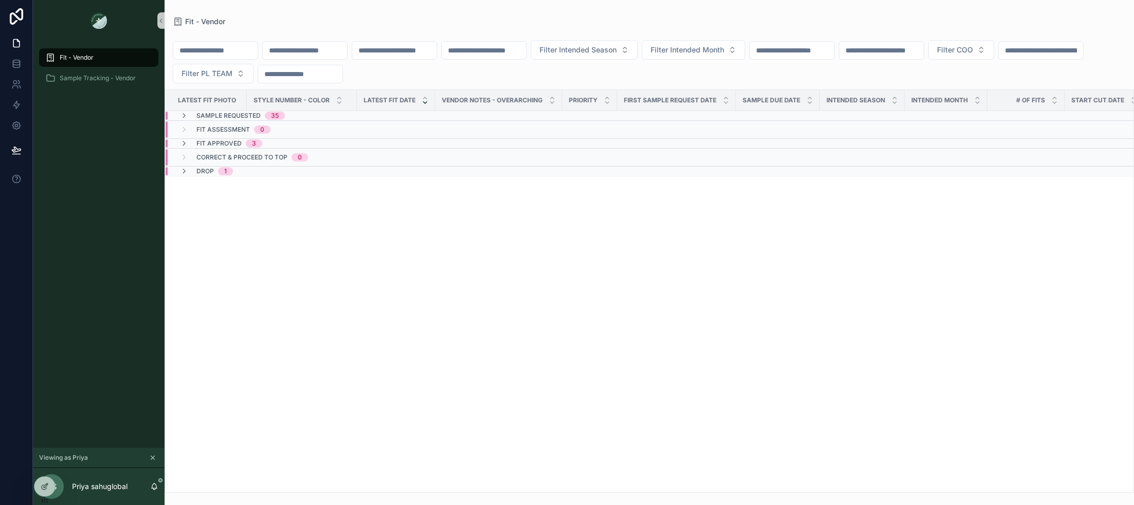
scroll to position [0, 0]
click at [182, 114] on icon "scrollable content" at bounding box center [184, 116] width 8 height 8
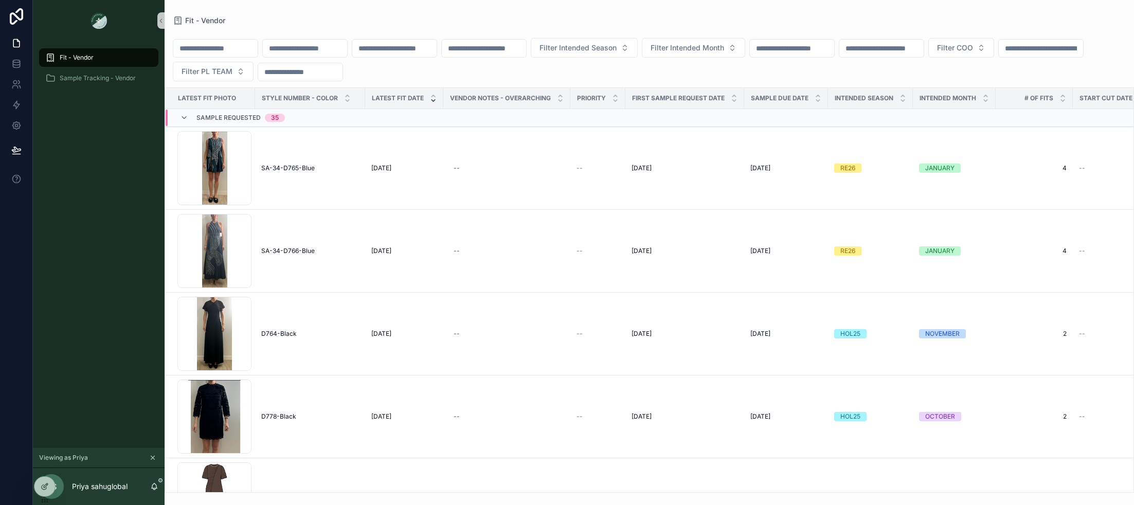
click at [182, 114] on icon "scrollable content" at bounding box center [184, 118] width 8 height 8
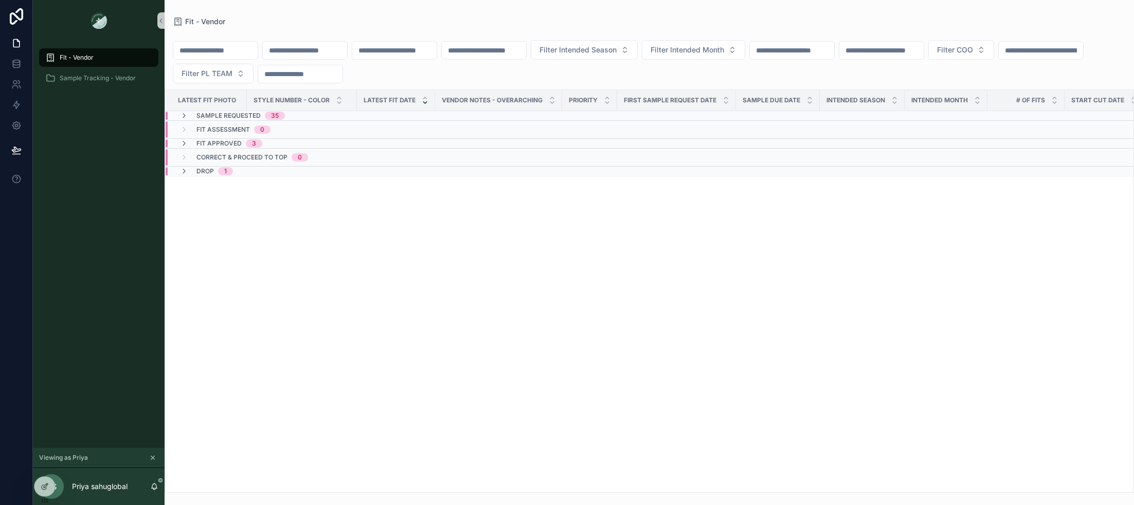
click at [192, 113] on div "Sample Requested 35" at bounding box center [232, 116] width 105 height 8
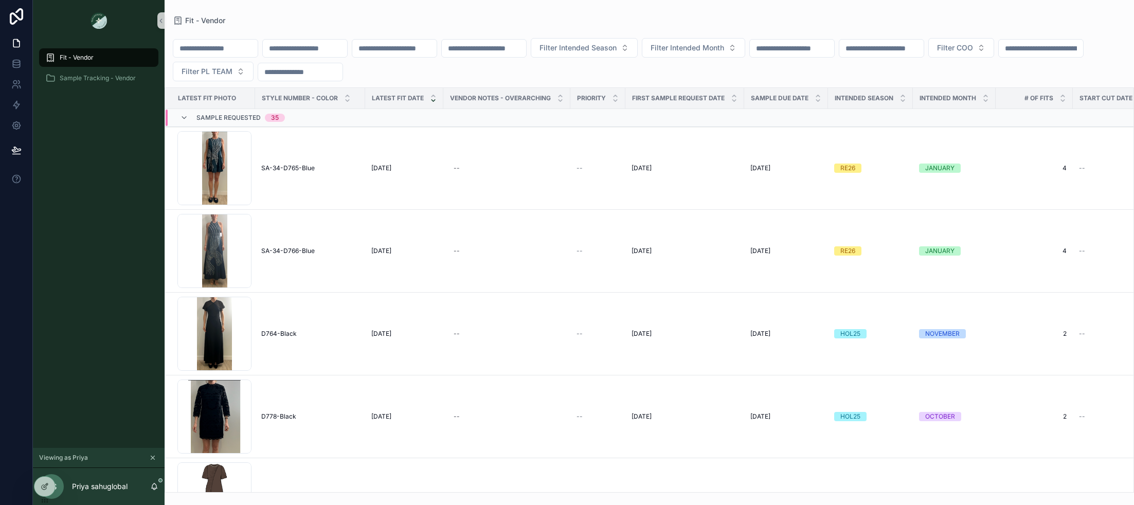
click at [194, 116] on div "Sample Requested 35" at bounding box center [232, 118] width 105 height 16
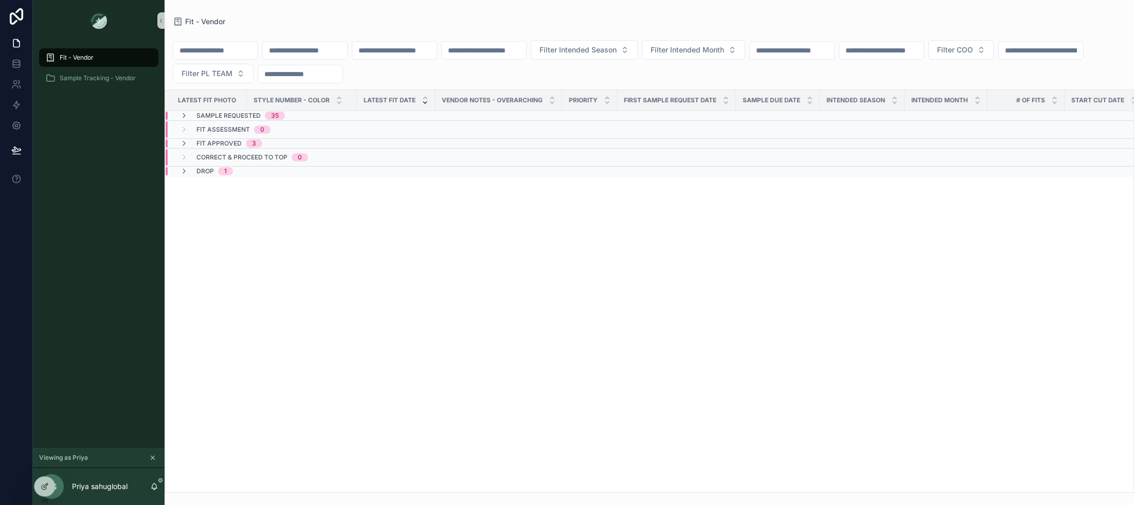
click at [191, 129] on div "Fit Assessment 0" at bounding box center [225, 129] width 91 height 16
click at [191, 115] on div "Sample Requested 35" at bounding box center [232, 116] width 105 height 8
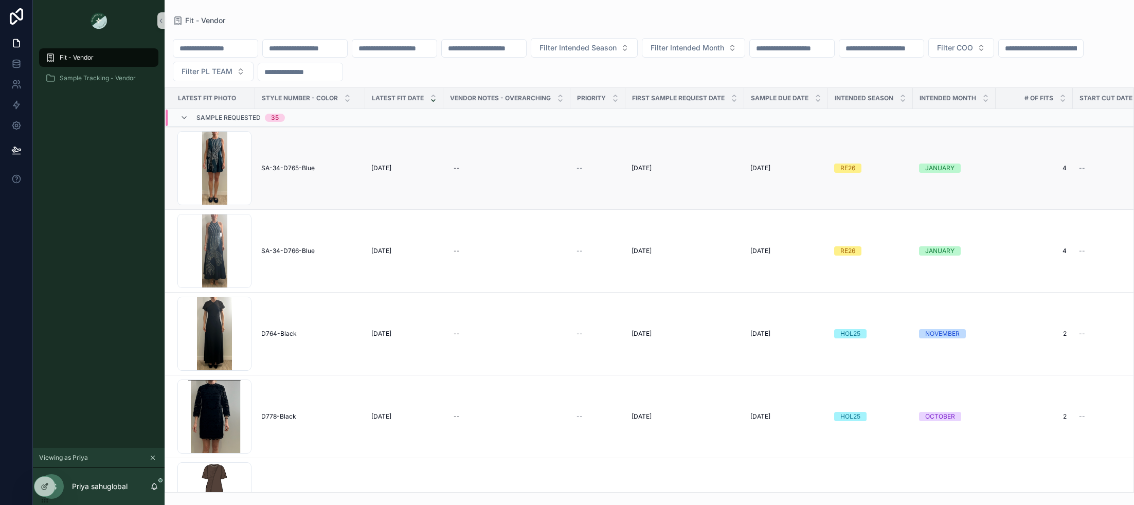
click at [304, 167] on span "SA-34-D765-Blue" at bounding box center [287, 168] width 53 height 8
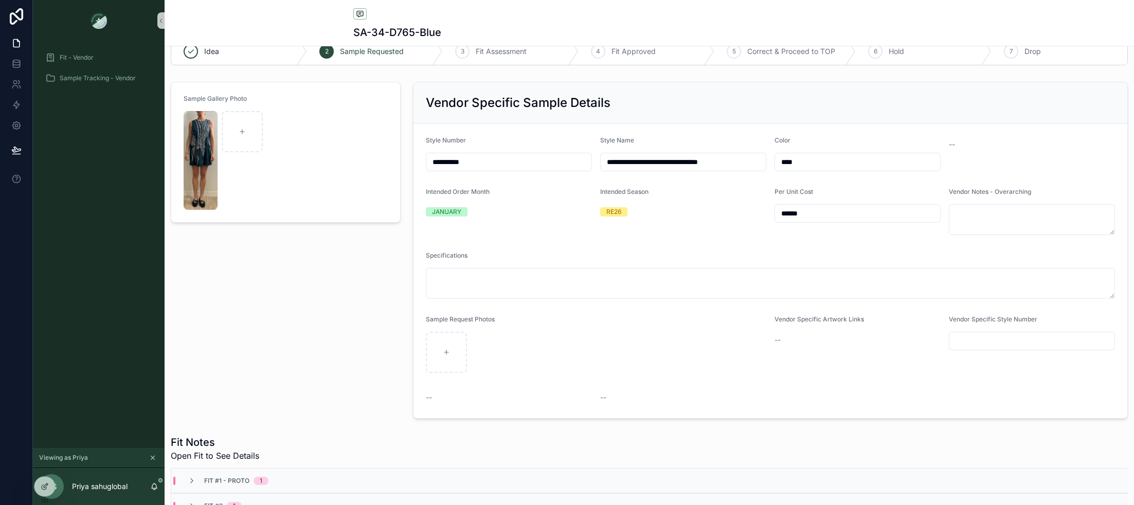
scroll to position [28, 0]
click at [499, 163] on input "**********" at bounding box center [508, 159] width 165 height 14
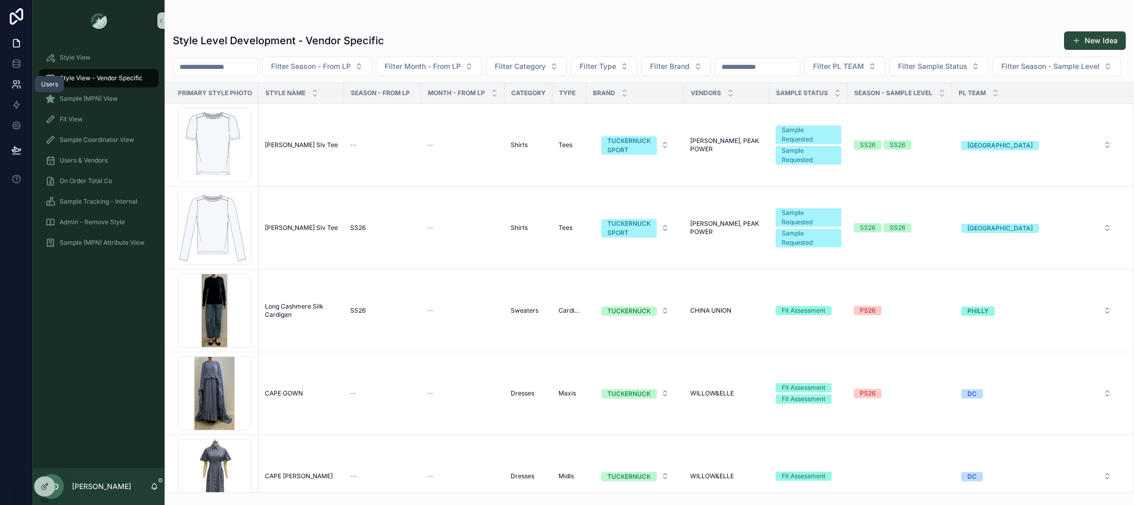
click at [14, 87] on icon at bounding box center [16, 84] width 10 height 10
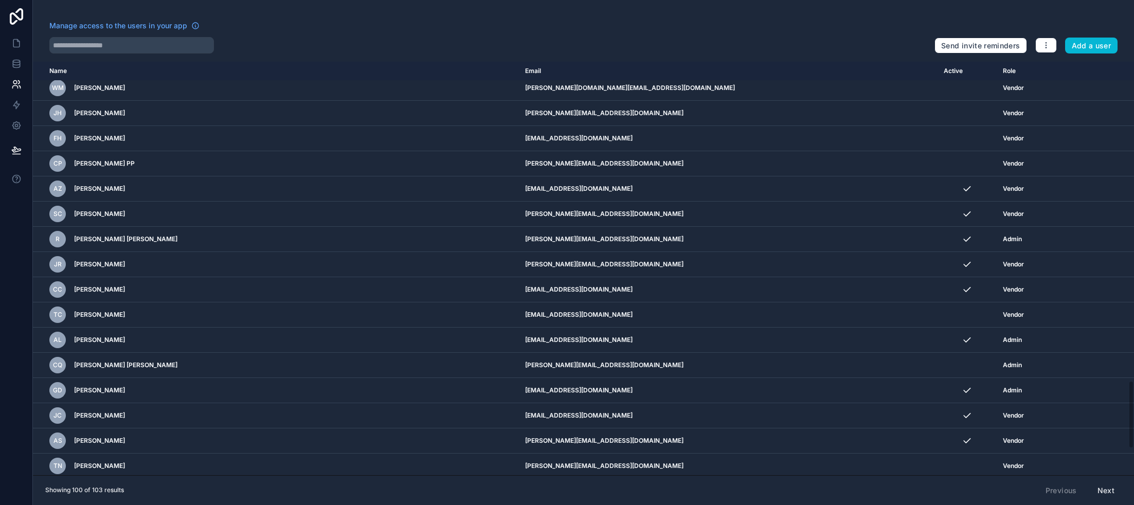
scroll to position [2110, 0]
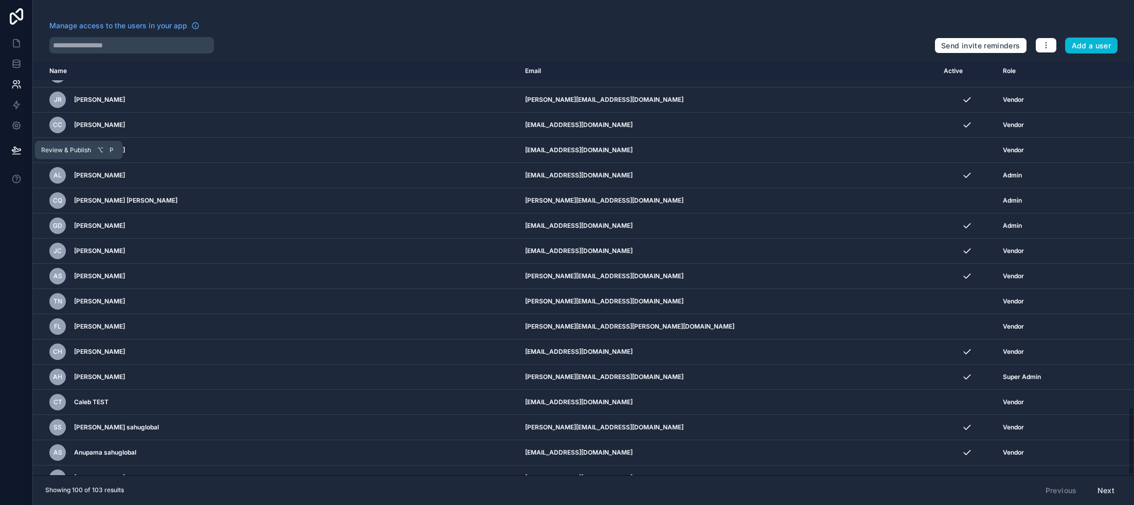
click at [18, 148] on icon at bounding box center [16, 150] width 10 height 10
click at [15, 49] on link at bounding box center [16, 43] width 32 height 21
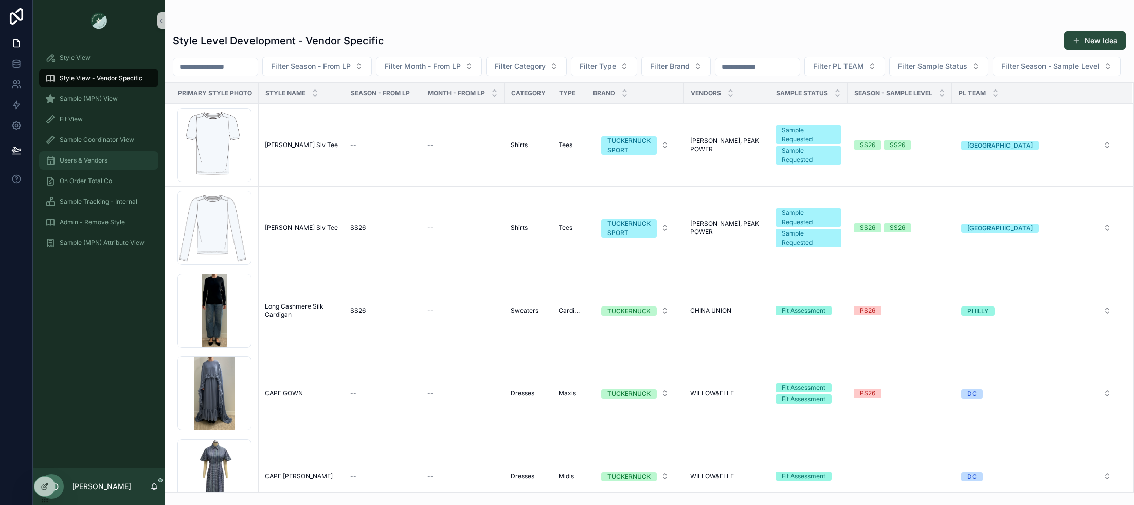
click at [96, 165] on div "Users & Vendors" at bounding box center [98, 160] width 107 height 16
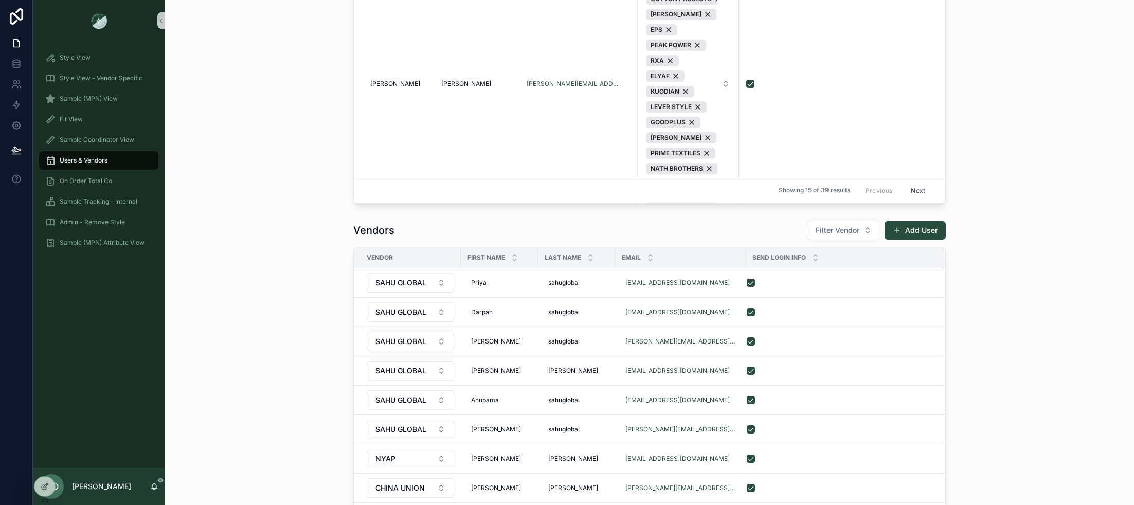
scroll to position [613, 0]
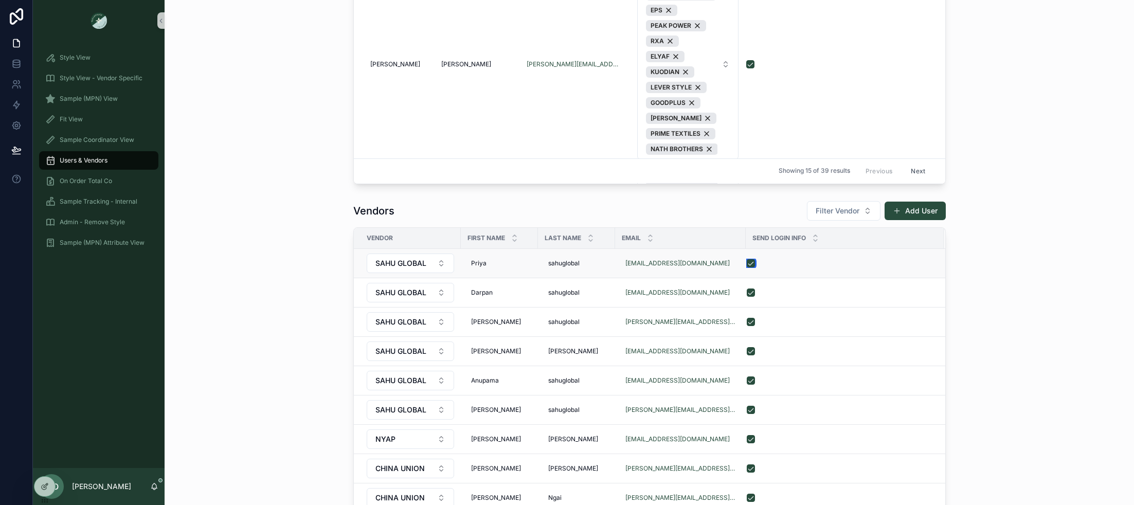
click at [747, 259] on button "scrollable content" at bounding box center [751, 263] width 8 height 8
click at [747, 289] on button "scrollable content" at bounding box center [751, 293] width 8 height 8
click at [747, 318] on button "scrollable content" at bounding box center [751, 322] width 8 height 8
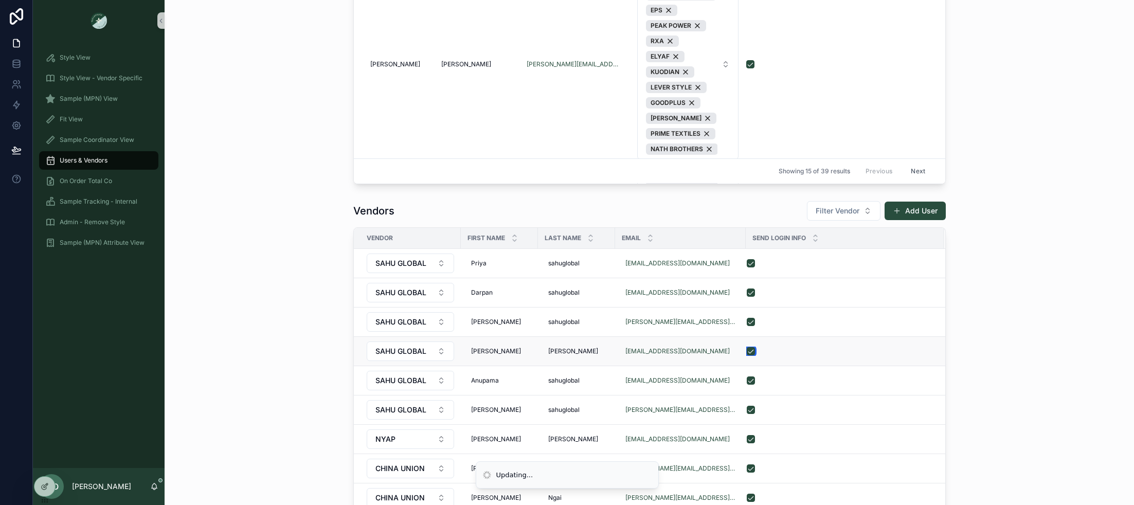
click at [747, 347] on button "scrollable content" at bounding box center [751, 351] width 8 height 8
click at [747, 376] on button "scrollable content" at bounding box center [751, 380] width 8 height 8
click at [747, 406] on button "scrollable content" at bounding box center [751, 410] width 8 height 8
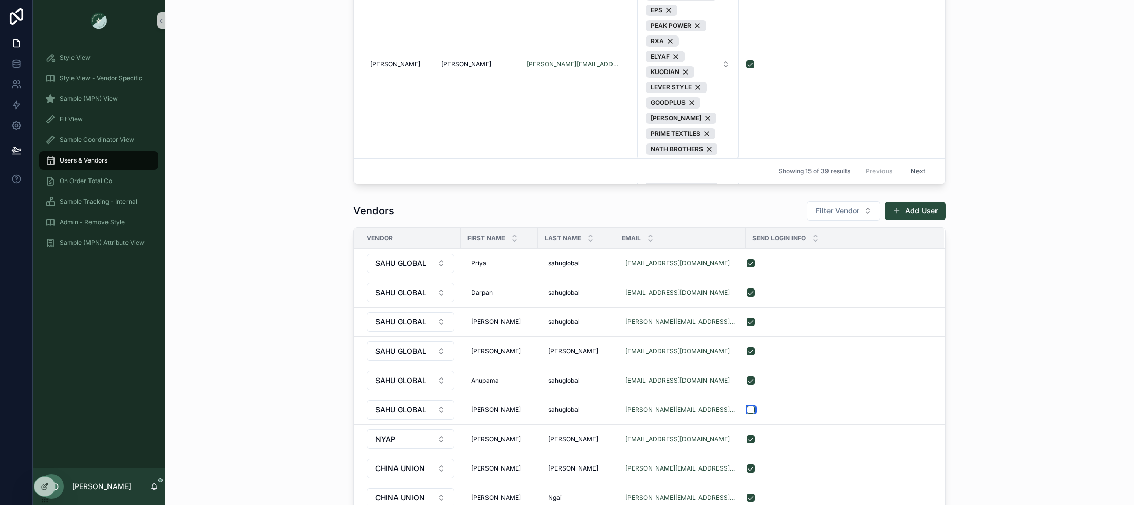
click at [747, 406] on button "scrollable content" at bounding box center [751, 410] width 8 height 8
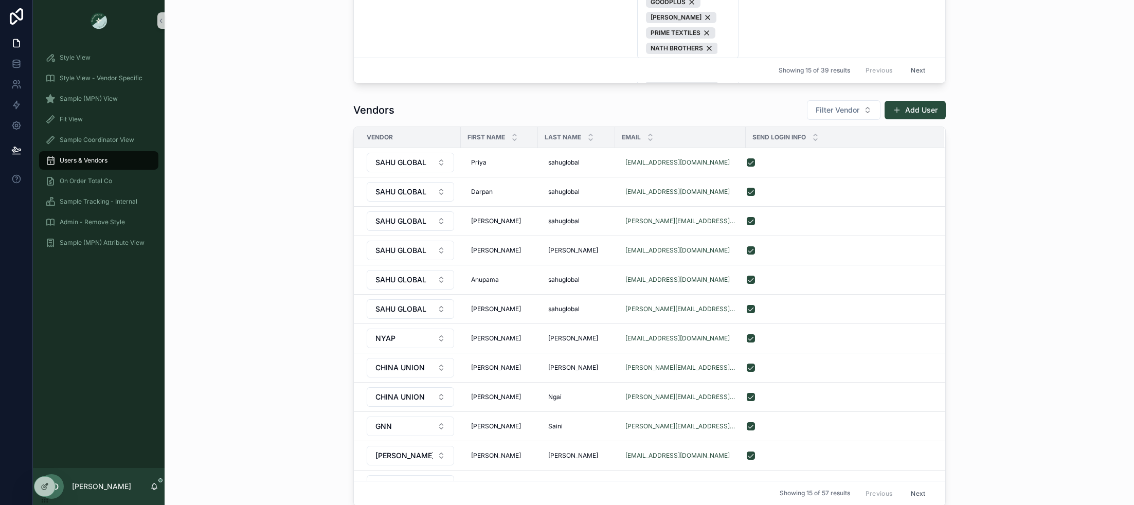
scroll to position [716, 0]
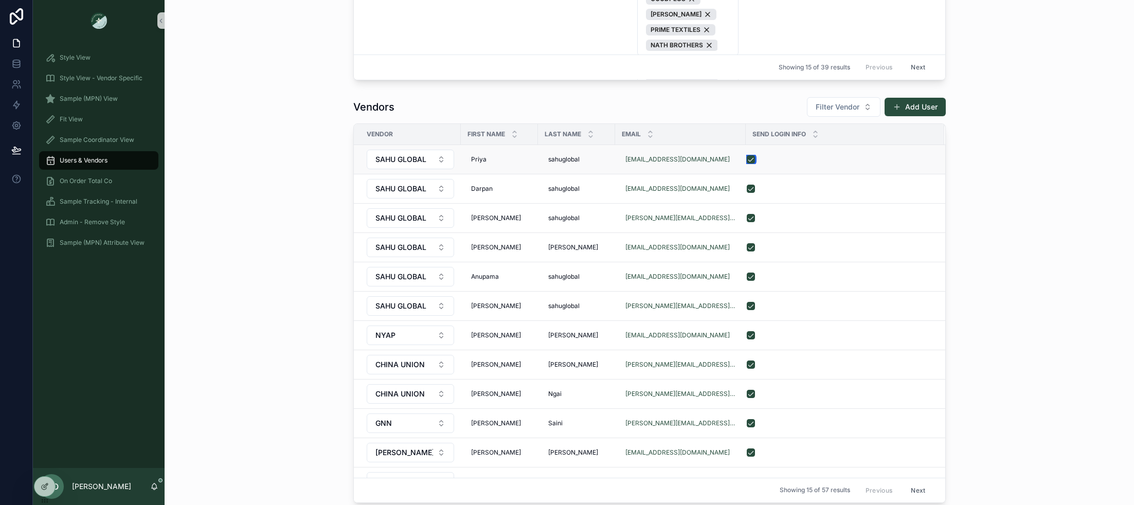
click at [747, 155] on button "scrollable content" at bounding box center [751, 159] width 8 height 8
click at [747, 185] on button "scrollable content" at bounding box center [751, 189] width 8 height 8
click at [747, 214] on button "scrollable content" at bounding box center [751, 218] width 8 height 8
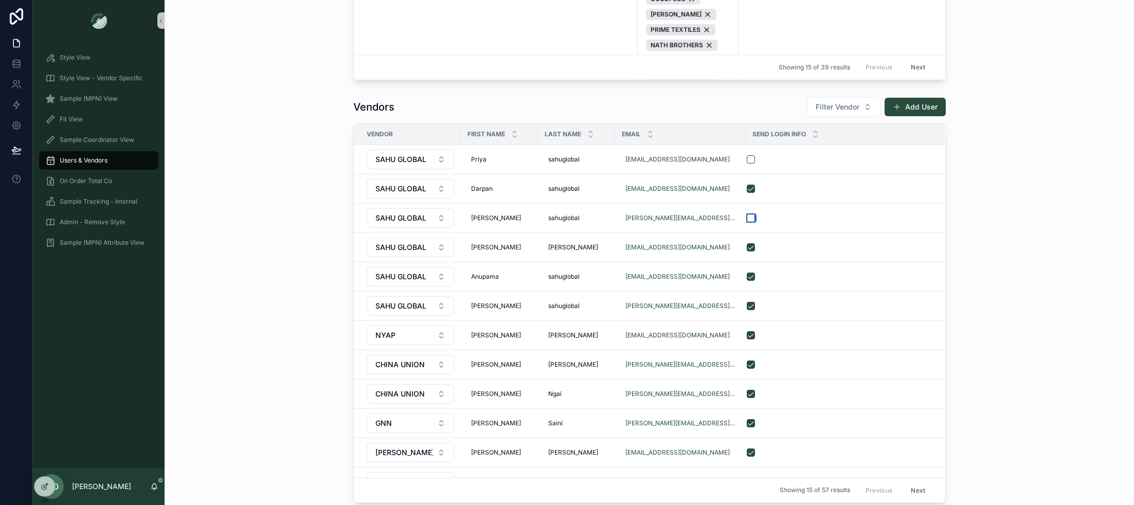
click at [747, 214] on button "scrollable content" at bounding box center [751, 218] width 8 height 8
click at [747, 243] on button "scrollable content" at bounding box center [751, 247] width 8 height 8
click at [747, 273] on button "scrollable content" at bounding box center [751, 277] width 8 height 8
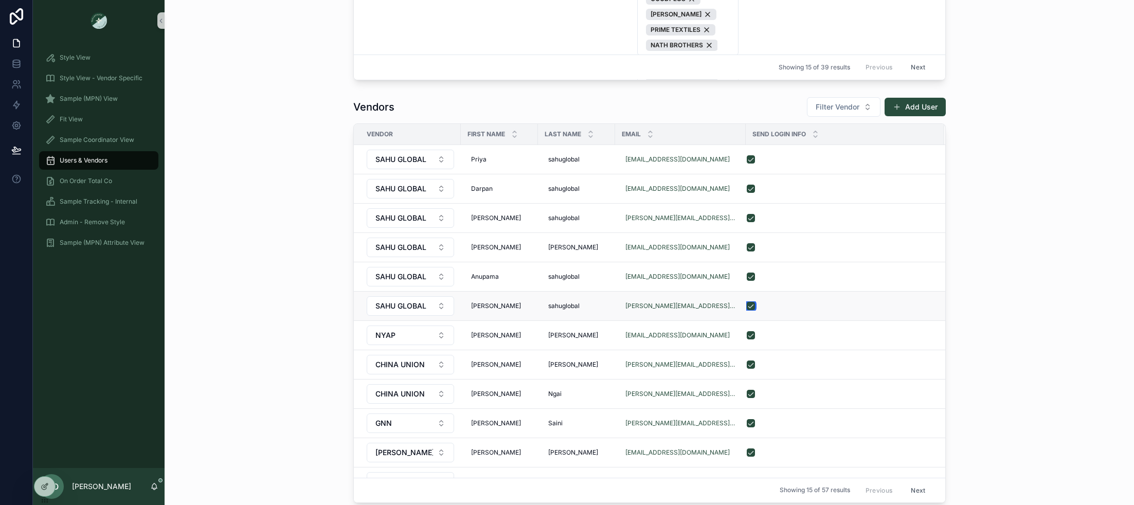
click at [747, 302] on button "scrollable content" at bounding box center [751, 306] width 8 height 8
click at [11, 41] on icon at bounding box center [16, 43] width 10 height 10
click at [17, 45] on icon at bounding box center [16, 43] width 10 height 10
click at [17, 41] on icon at bounding box center [16, 43] width 10 height 10
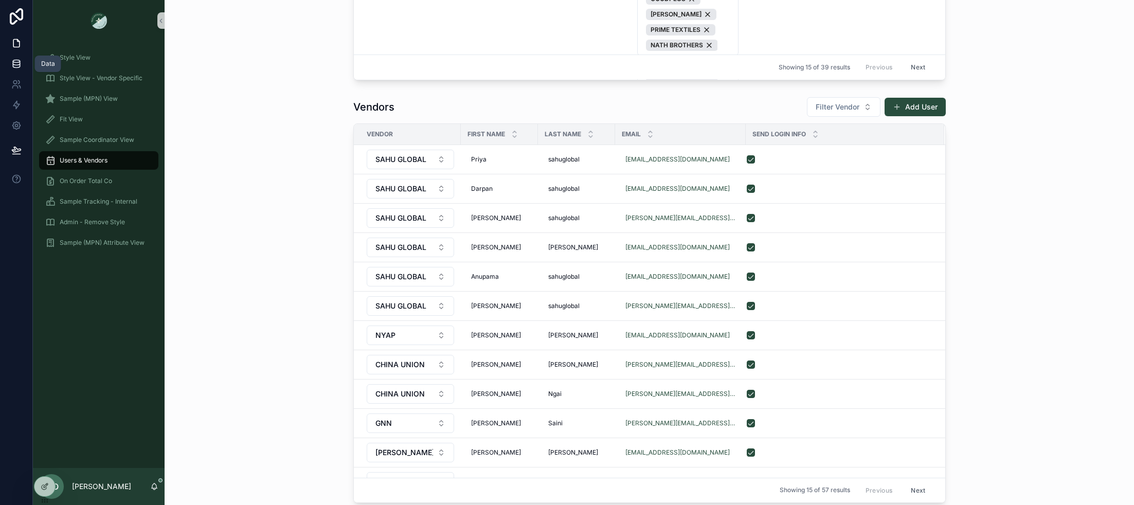
click at [16, 63] on icon at bounding box center [16, 64] width 10 height 10
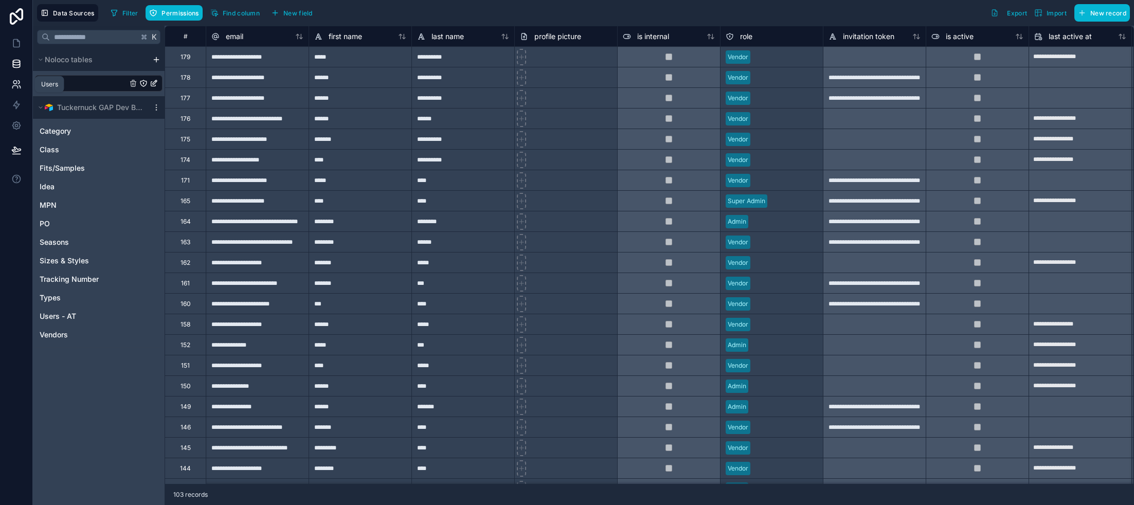
click at [16, 86] on icon at bounding box center [14, 87] width 5 height 3
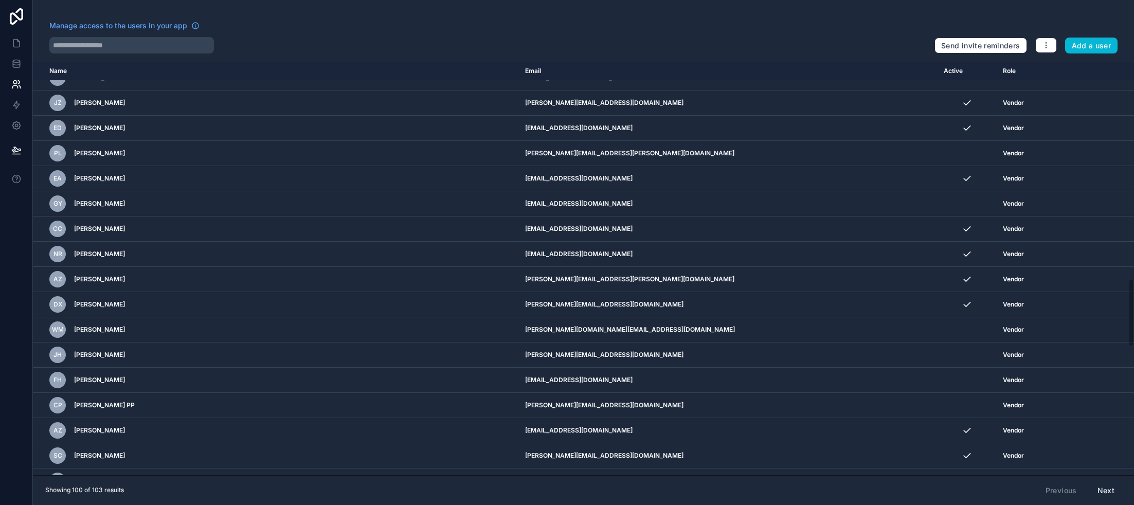
scroll to position [2110, 0]
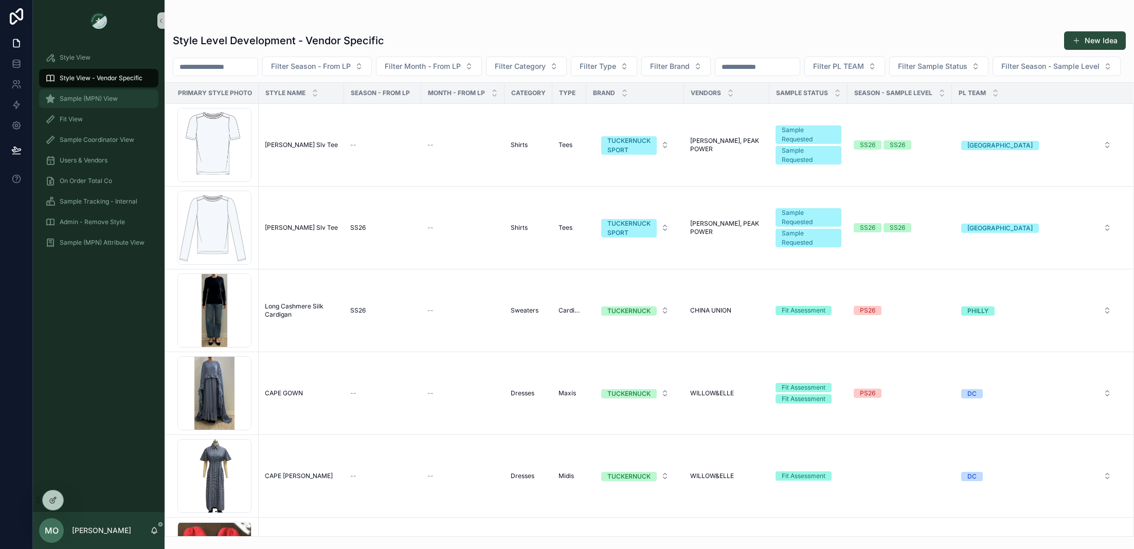
click at [97, 102] on span "Sample (MPN) View" at bounding box center [89, 99] width 58 height 8
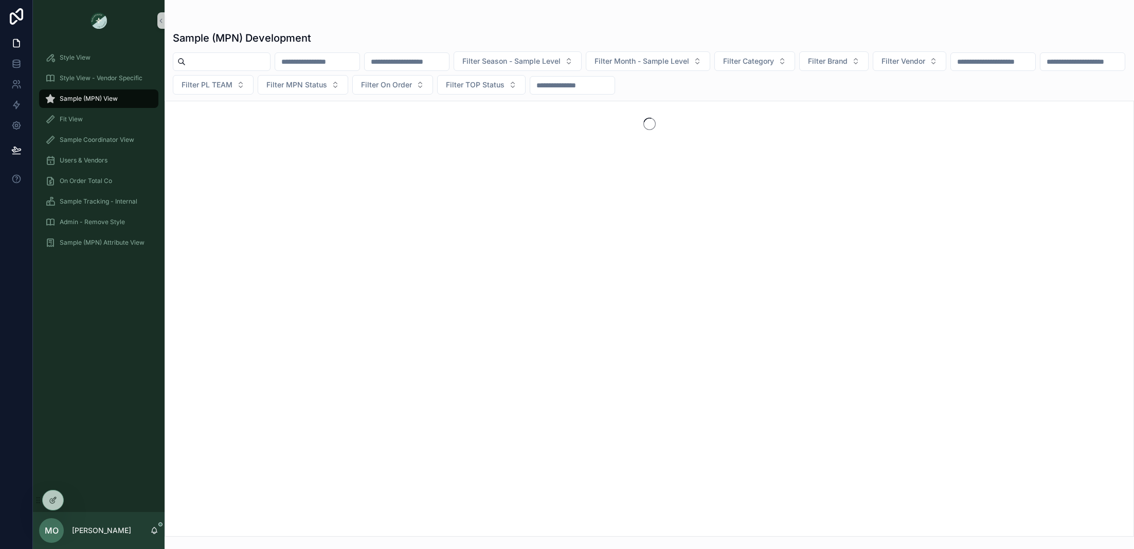
click at [249, 65] on input "scrollable content" at bounding box center [228, 62] width 84 height 14
type input "******"
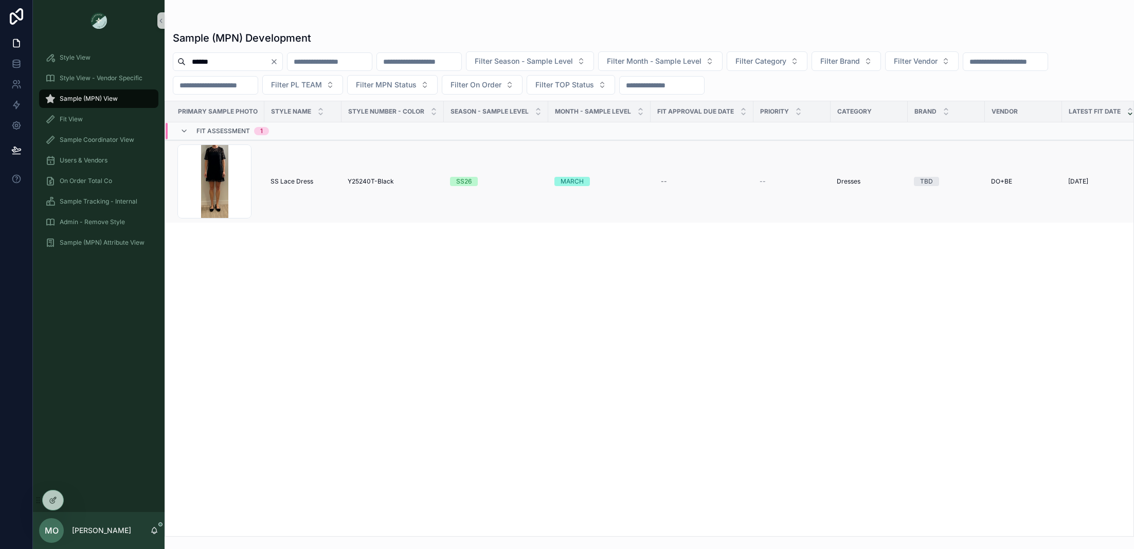
click at [400, 207] on td "Y25240T-Black Y25240T-Black" at bounding box center [392, 181] width 102 height 83
click at [354, 186] on td "Y25240T-Black Y25240T-Black" at bounding box center [392, 181] width 102 height 83
click at [366, 179] on span "Y25240T-Black" at bounding box center [371, 181] width 46 height 8
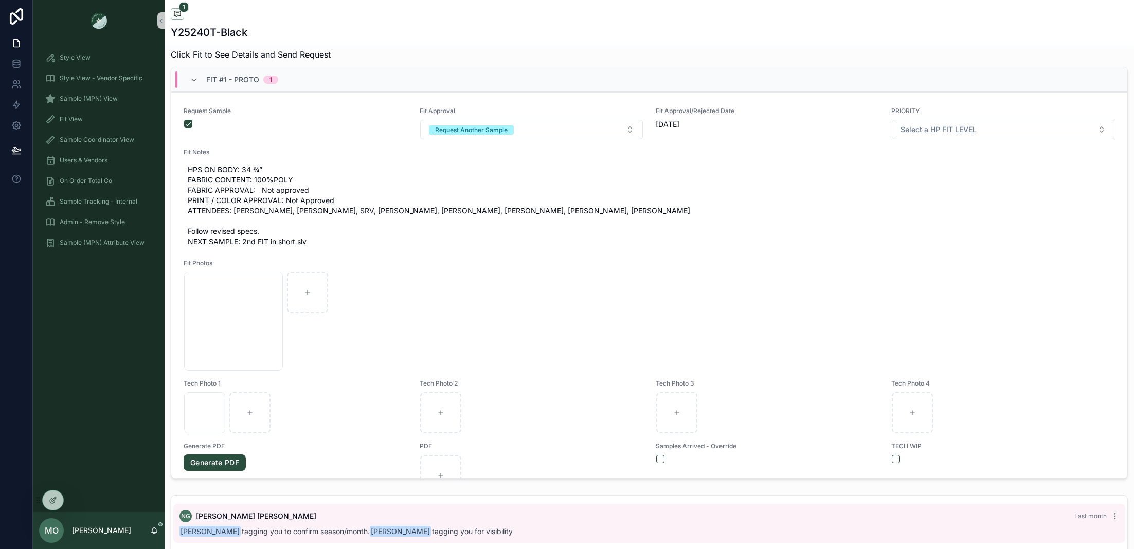
scroll to position [387, 0]
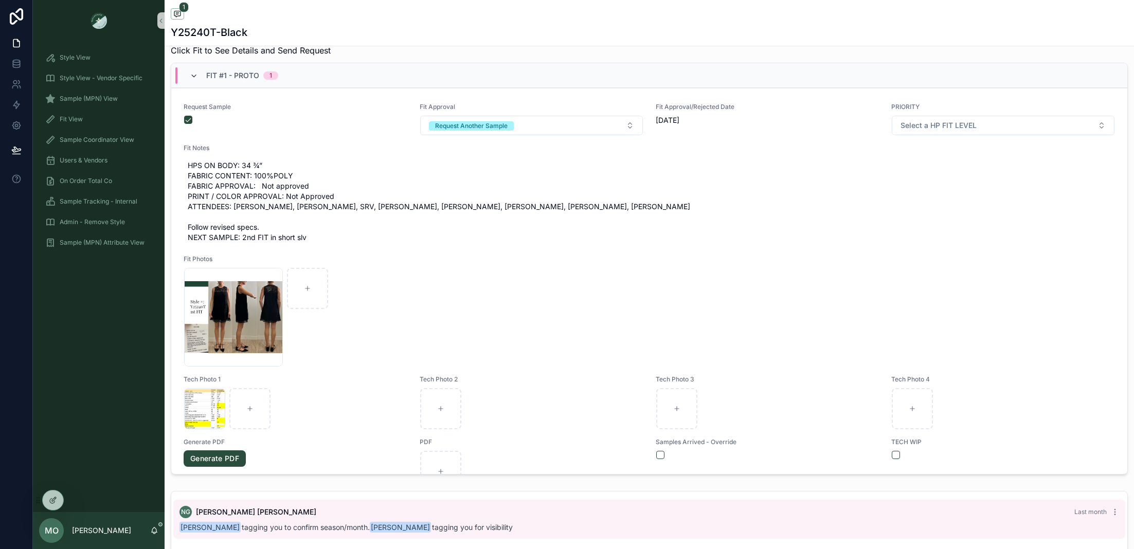
click at [192, 73] on icon "scrollable content" at bounding box center [194, 76] width 8 height 8
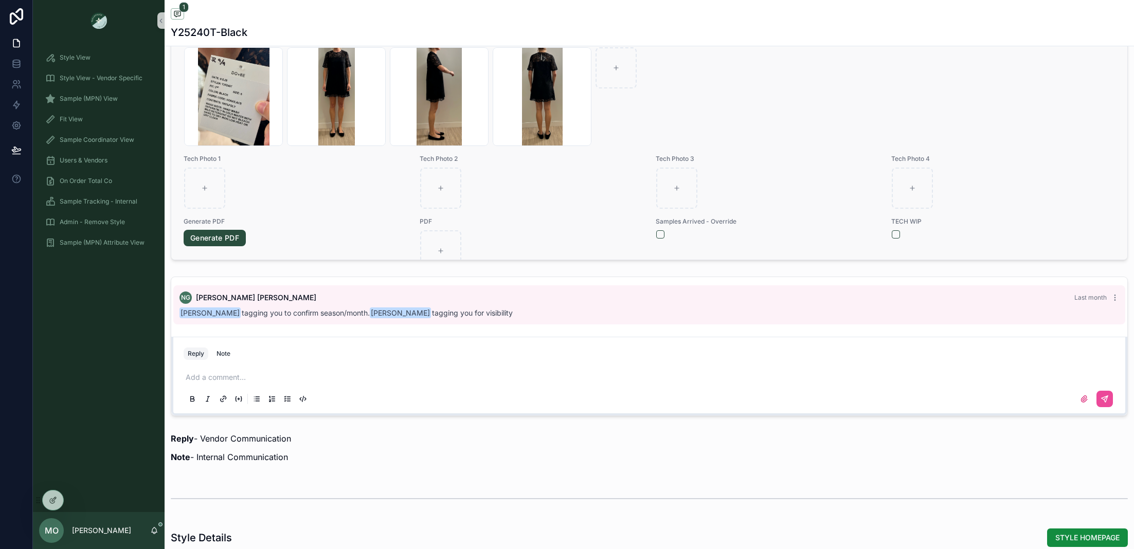
scroll to position [0, 0]
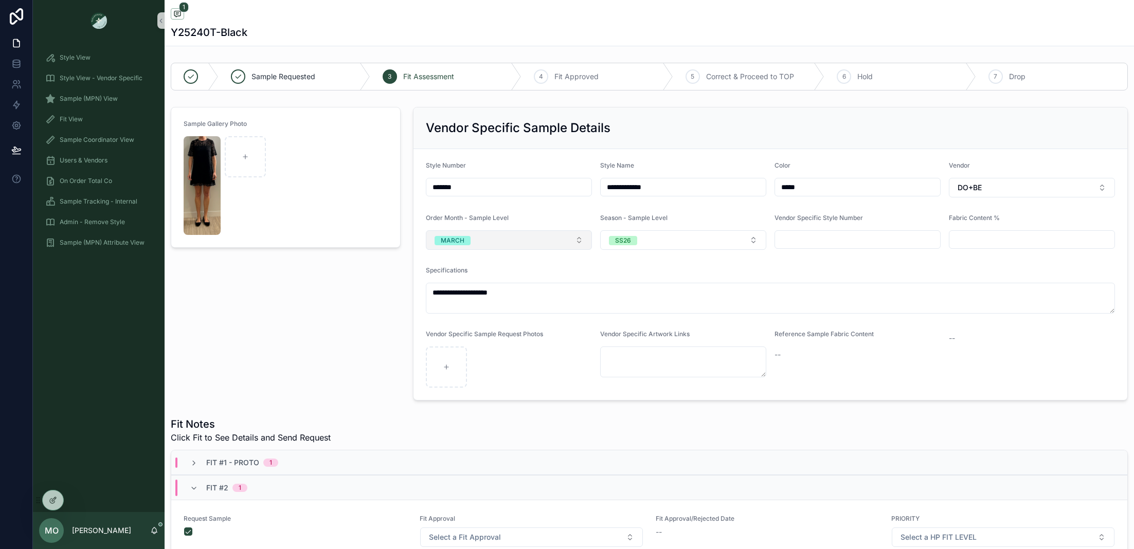
click at [530, 240] on button "MARCH" at bounding box center [509, 240] width 166 height 20
type input "**"
click at [451, 281] on div "DECEMBER" at bounding box center [456, 280] width 34 height 9
click at [649, 237] on button "SS26" at bounding box center [683, 240] width 166 height 20
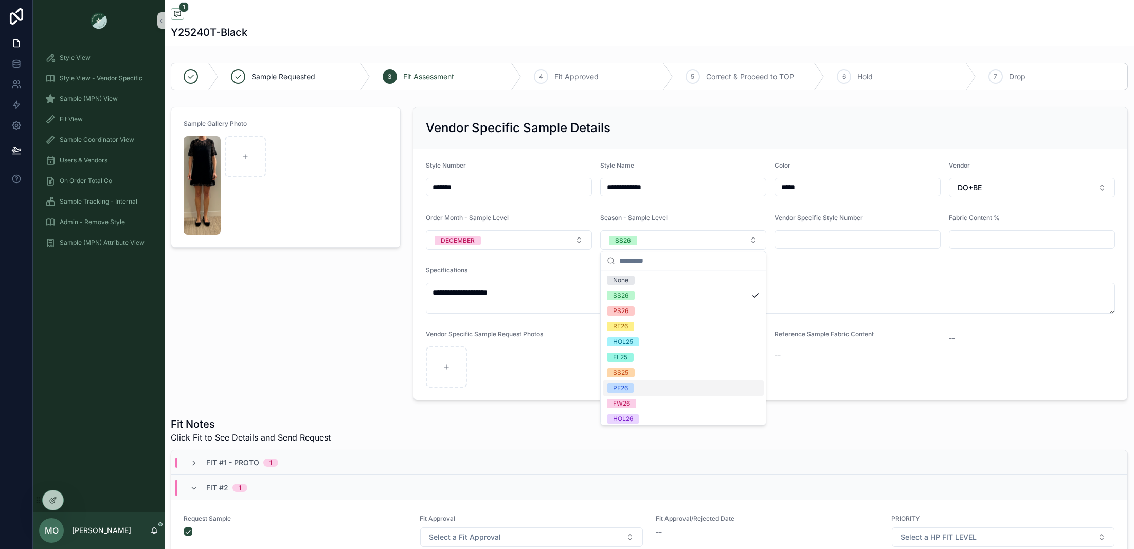
scroll to position [4, 0]
click at [626, 323] on div "RE26" at bounding box center [620, 322] width 15 height 9
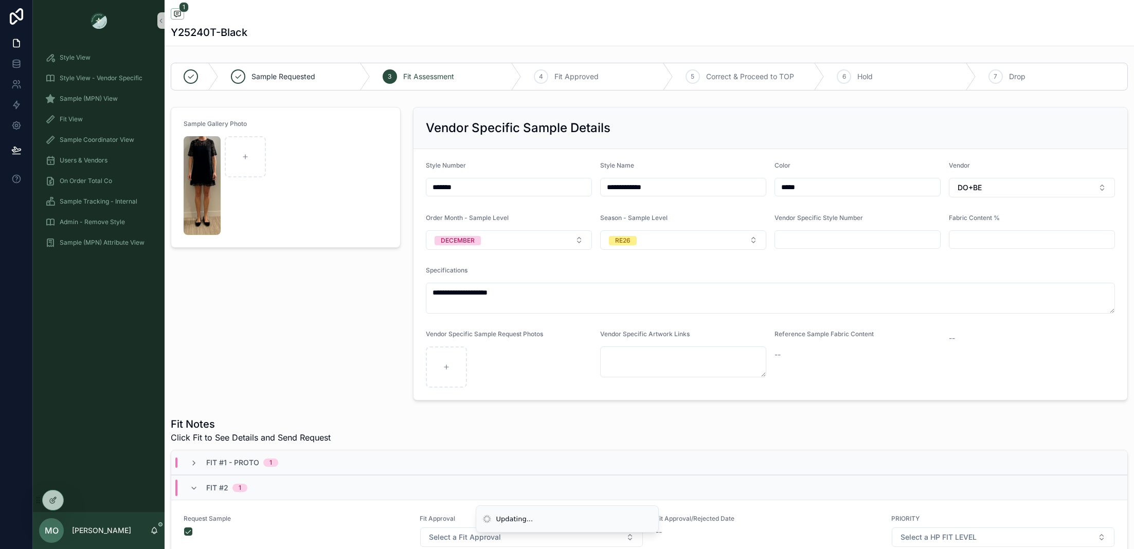
click at [402, 348] on div "Sample Gallery Photo" at bounding box center [286, 254] width 242 height 302
